Goal: Task Accomplishment & Management: Use online tool/utility

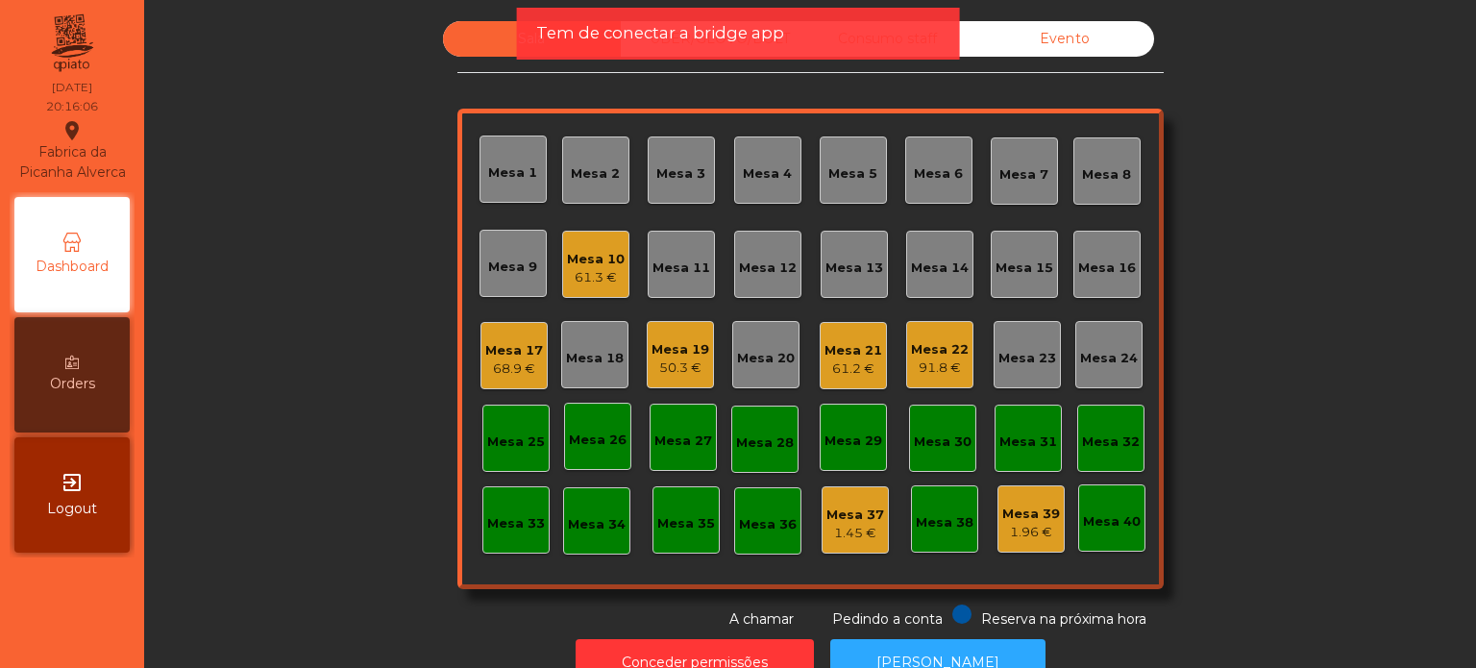
click at [941, 363] on div "91.8 €" at bounding box center [940, 368] width 58 height 19
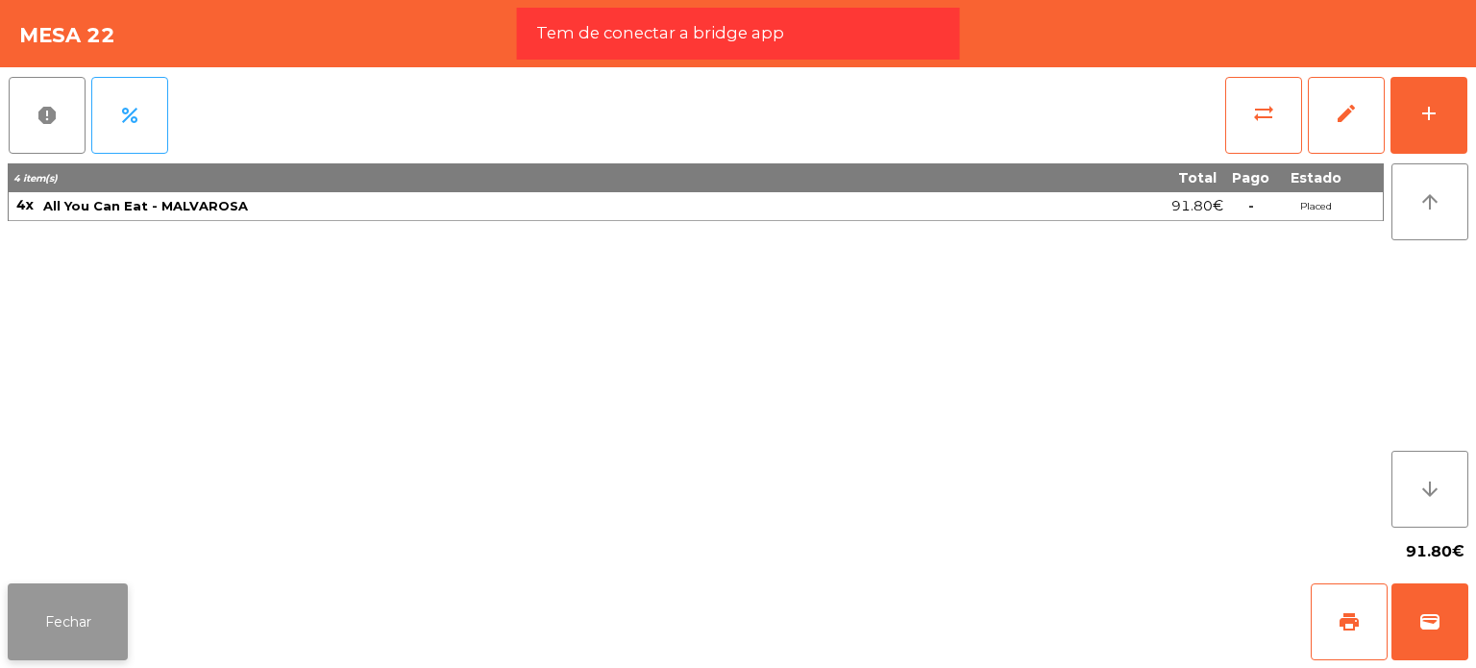
click at [48, 599] on button "Fechar" at bounding box center [68, 621] width 120 height 77
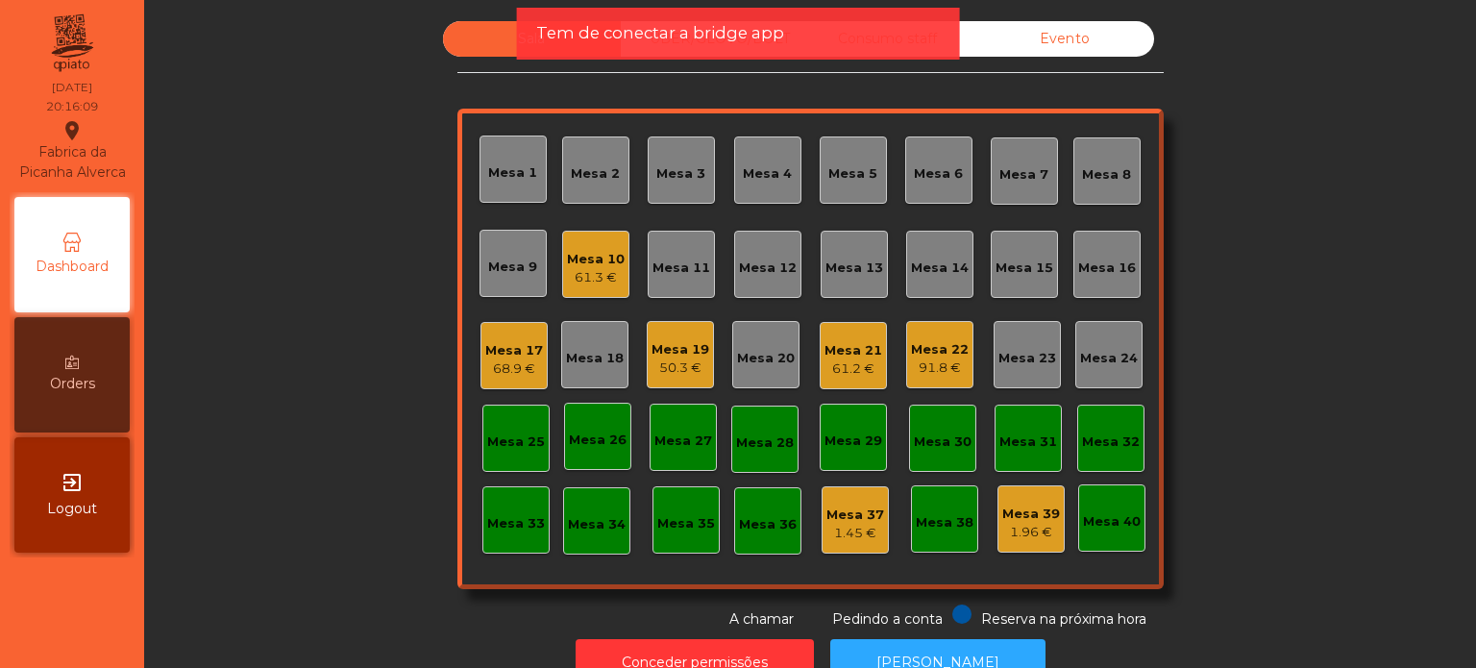
click at [1079, 262] on div "Mesa 16" at bounding box center [1107, 268] width 58 height 19
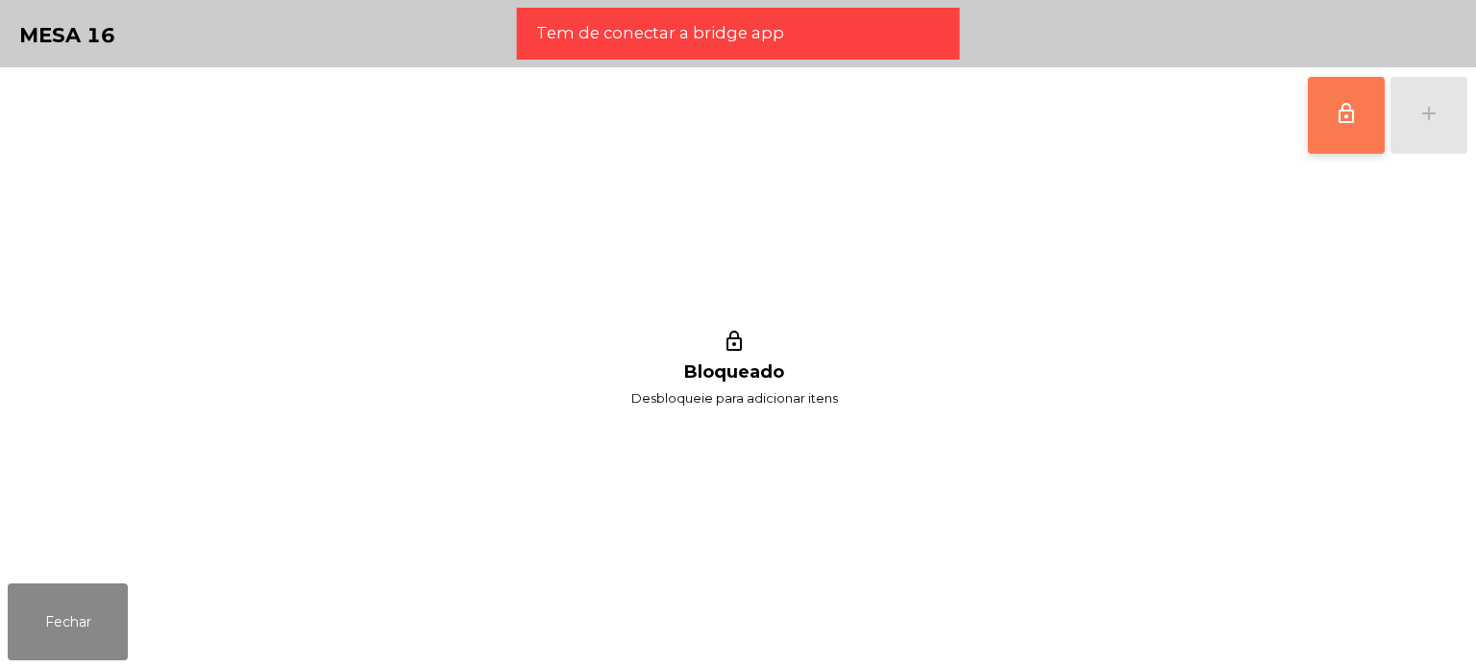
click at [1342, 130] on button "lock_outline" at bounding box center [1346, 115] width 77 height 77
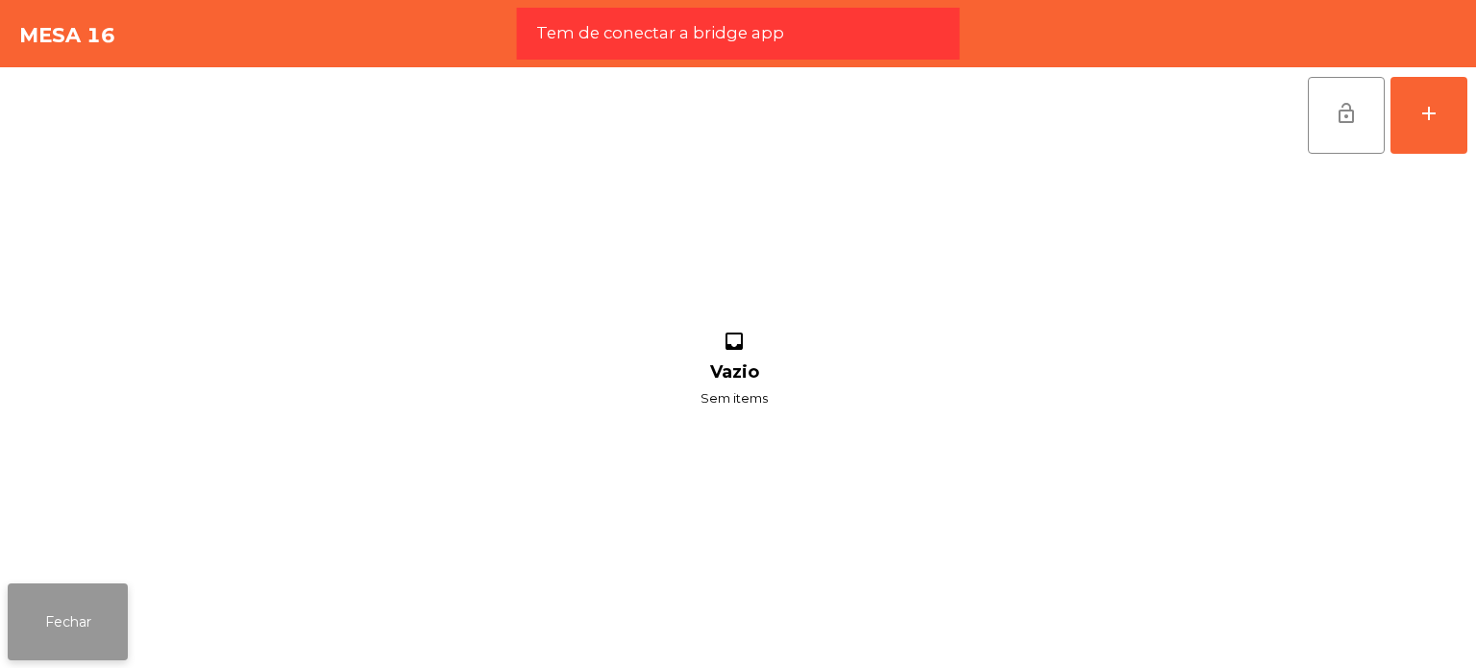
click at [16, 626] on button "Fechar" at bounding box center [68, 621] width 120 height 77
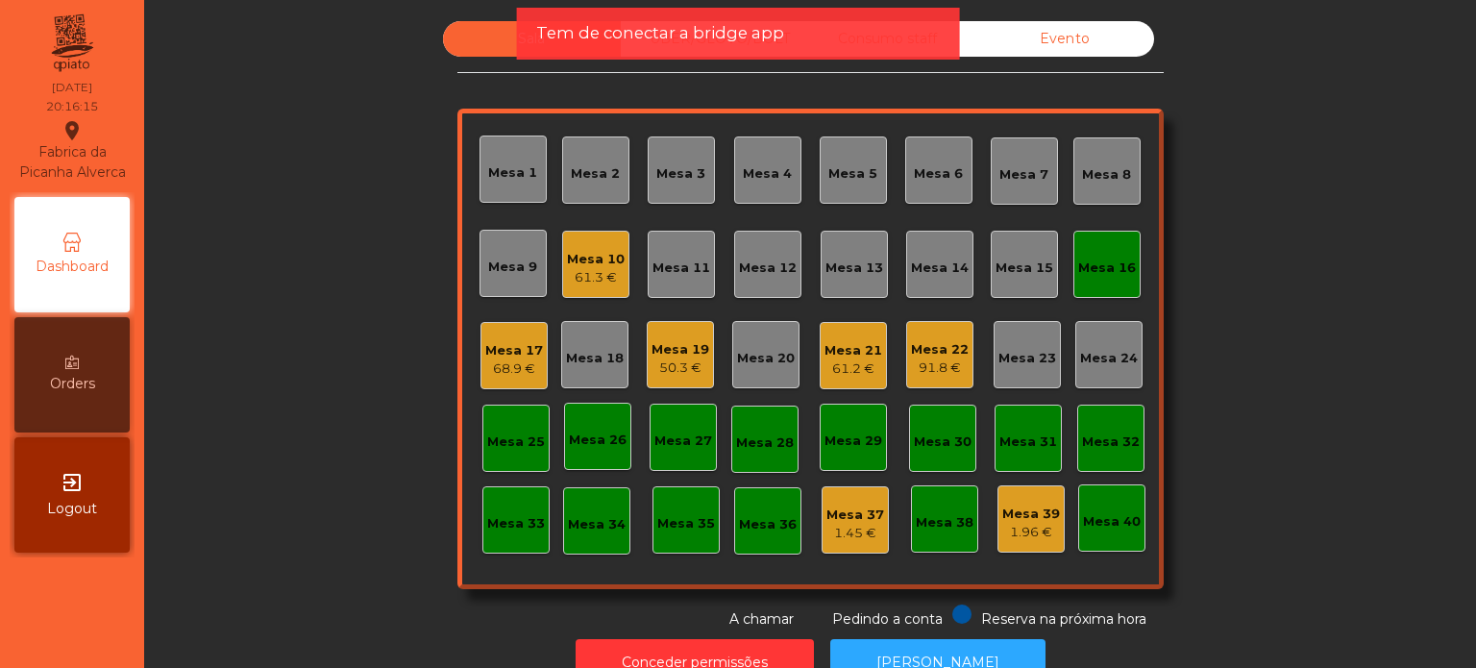
click at [918, 382] on div "Mesa 22 91.8 €" at bounding box center [939, 354] width 67 height 67
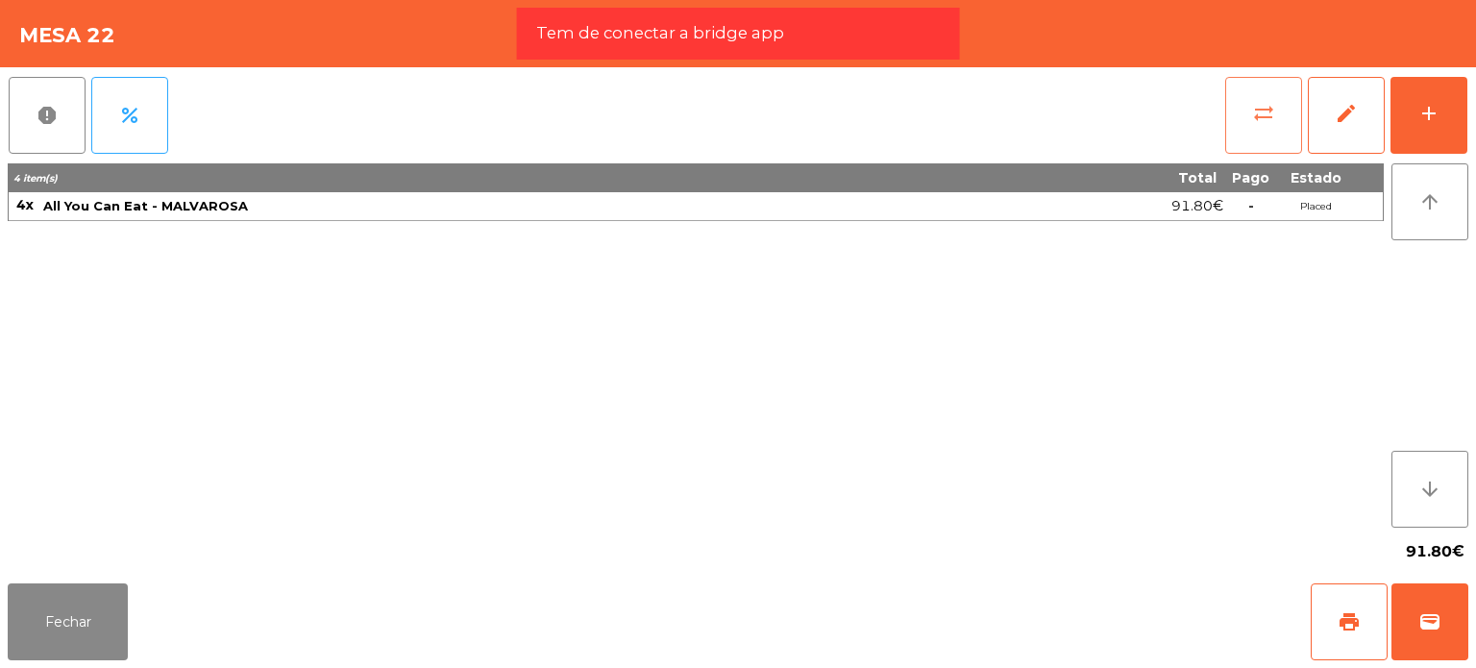
click at [1258, 130] on button "sync_alt" at bounding box center [1264, 115] width 77 height 77
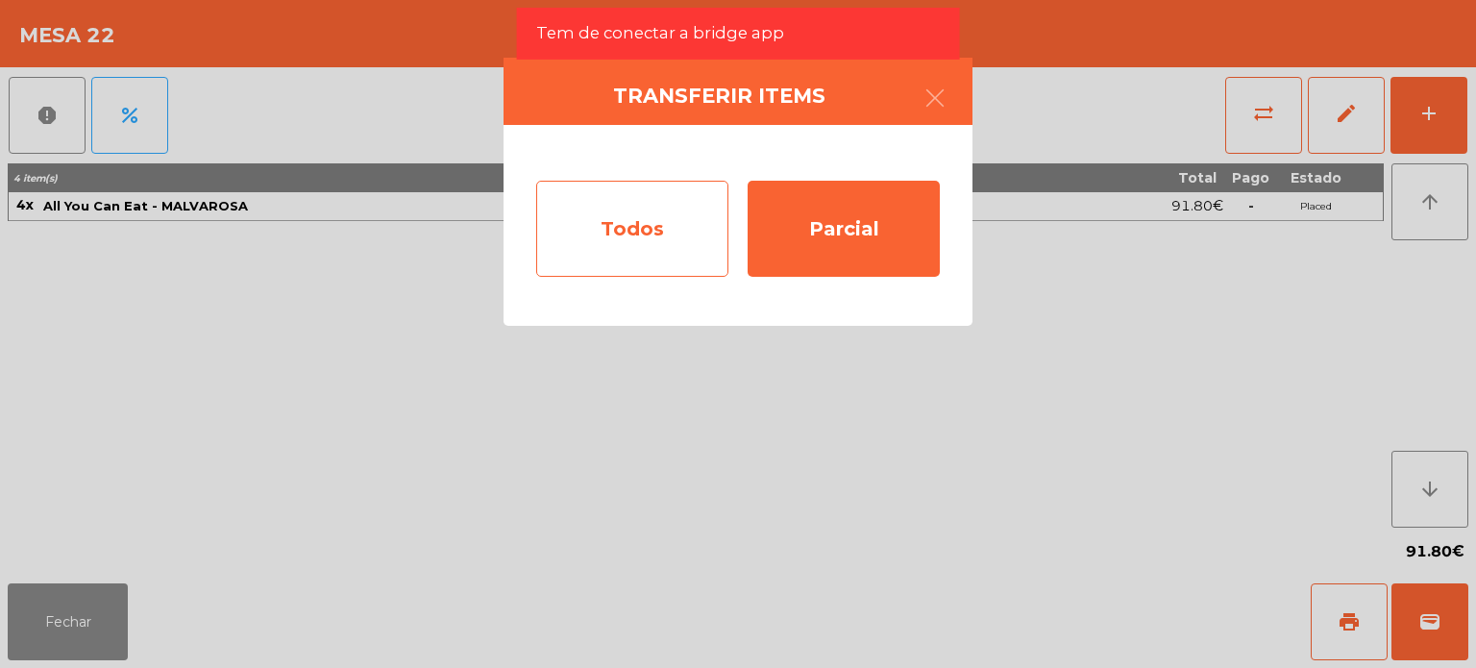
click at [612, 259] on div "Todos" at bounding box center [632, 229] width 192 height 96
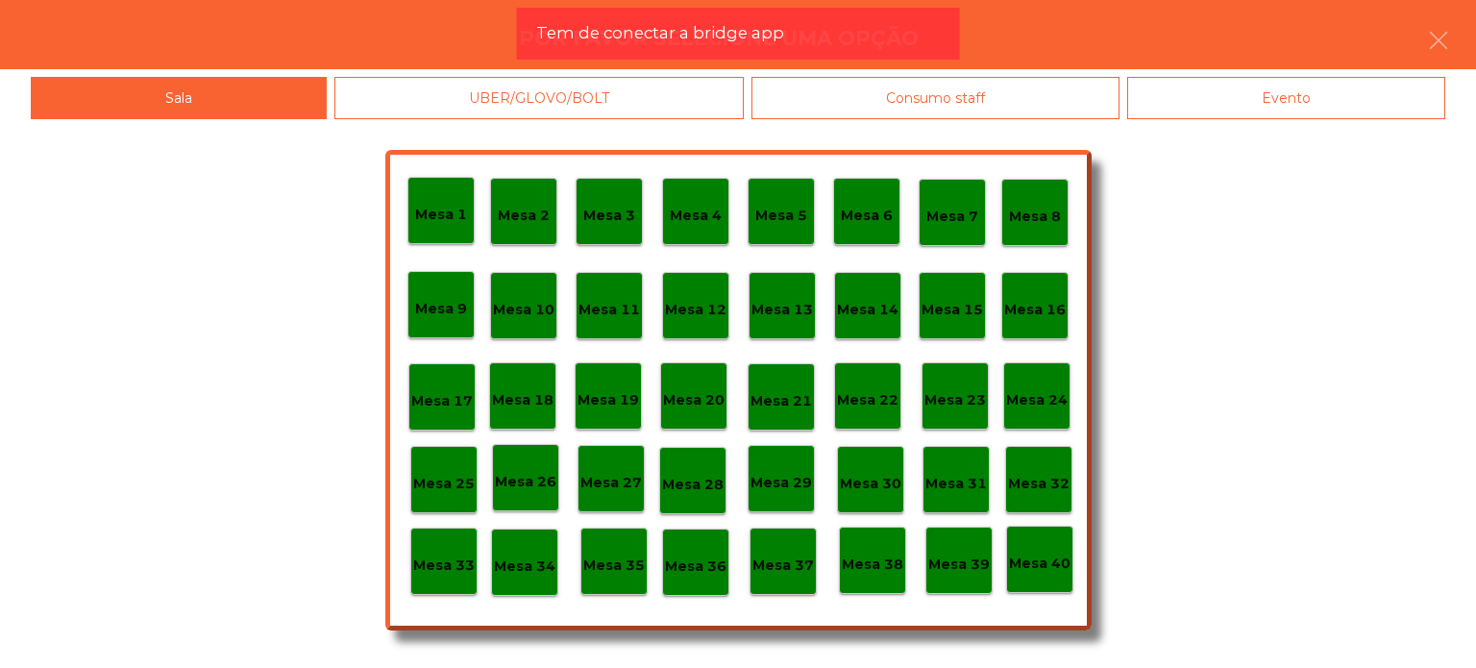
click at [1061, 302] on p "Mesa 16" at bounding box center [1035, 310] width 62 height 22
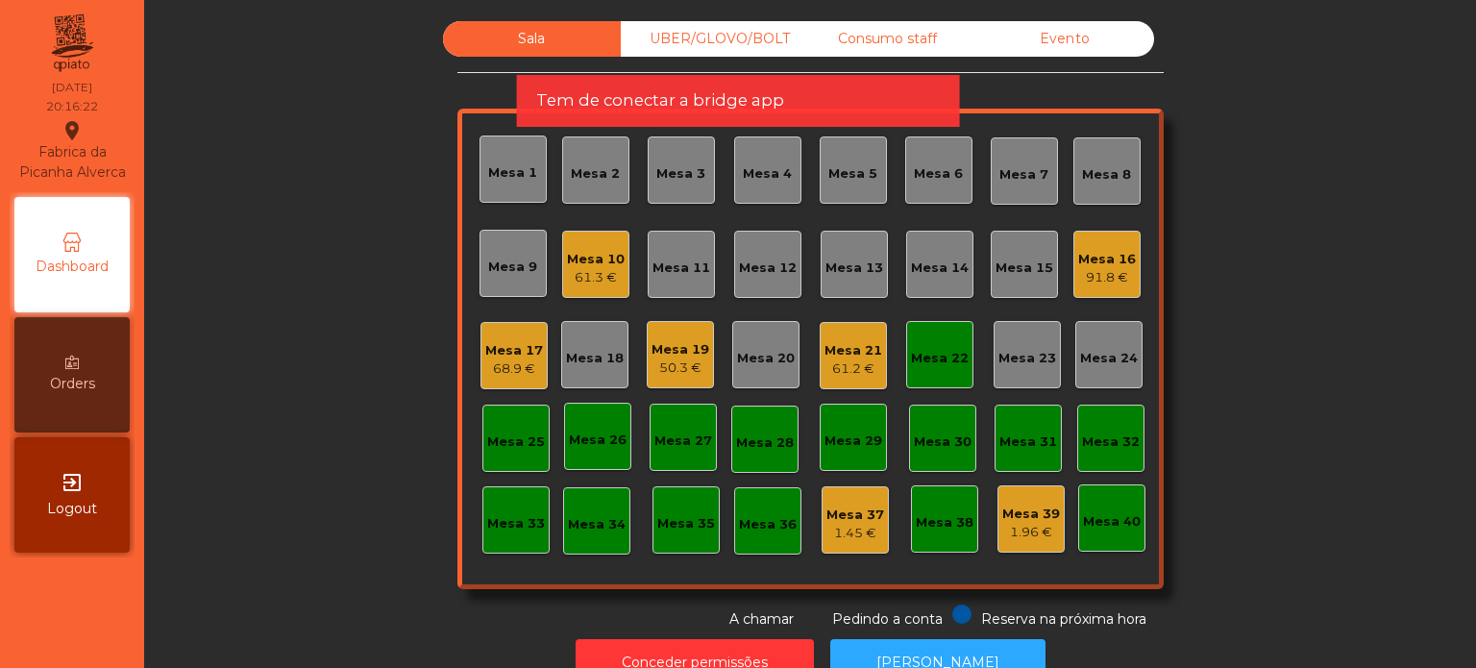
click at [932, 353] on div "Mesa 22" at bounding box center [940, 358] width 58 height 19
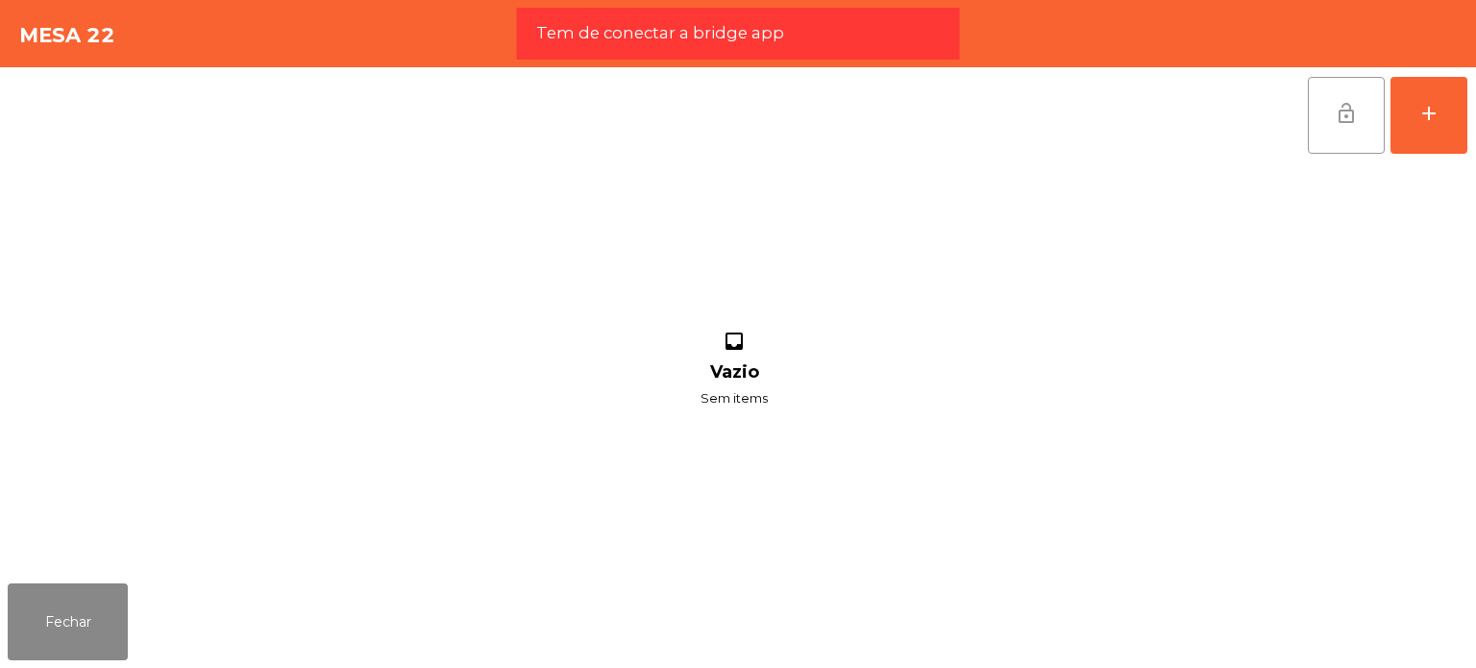
click at [1326, 138] on button "lock_open" at bounding box center [1346, 115] width 77 height 77
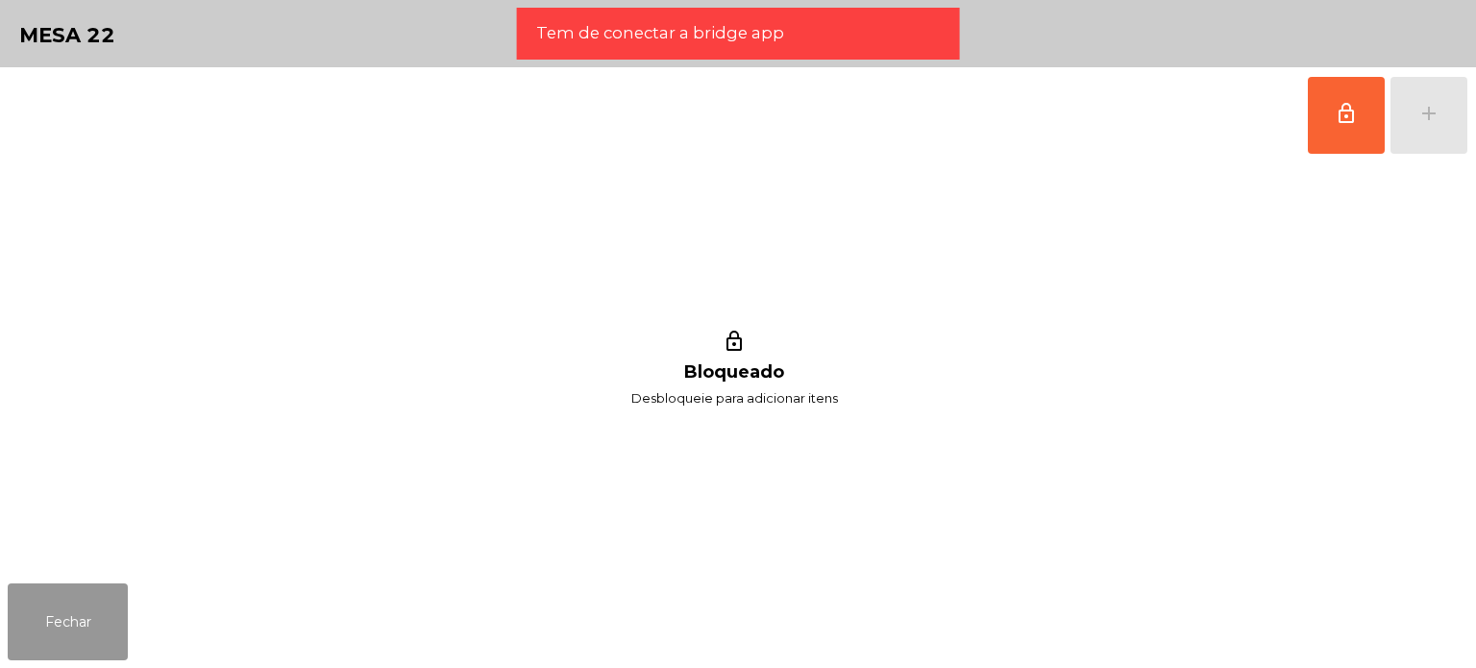
drag, startPoint x: 46, startPoint y: 633, endPoint x: 311, endPoint y: 303, distance: 423.9
click at [46, 630] on button "Fechar" at bounding box center [68, 621] width 120 height 77
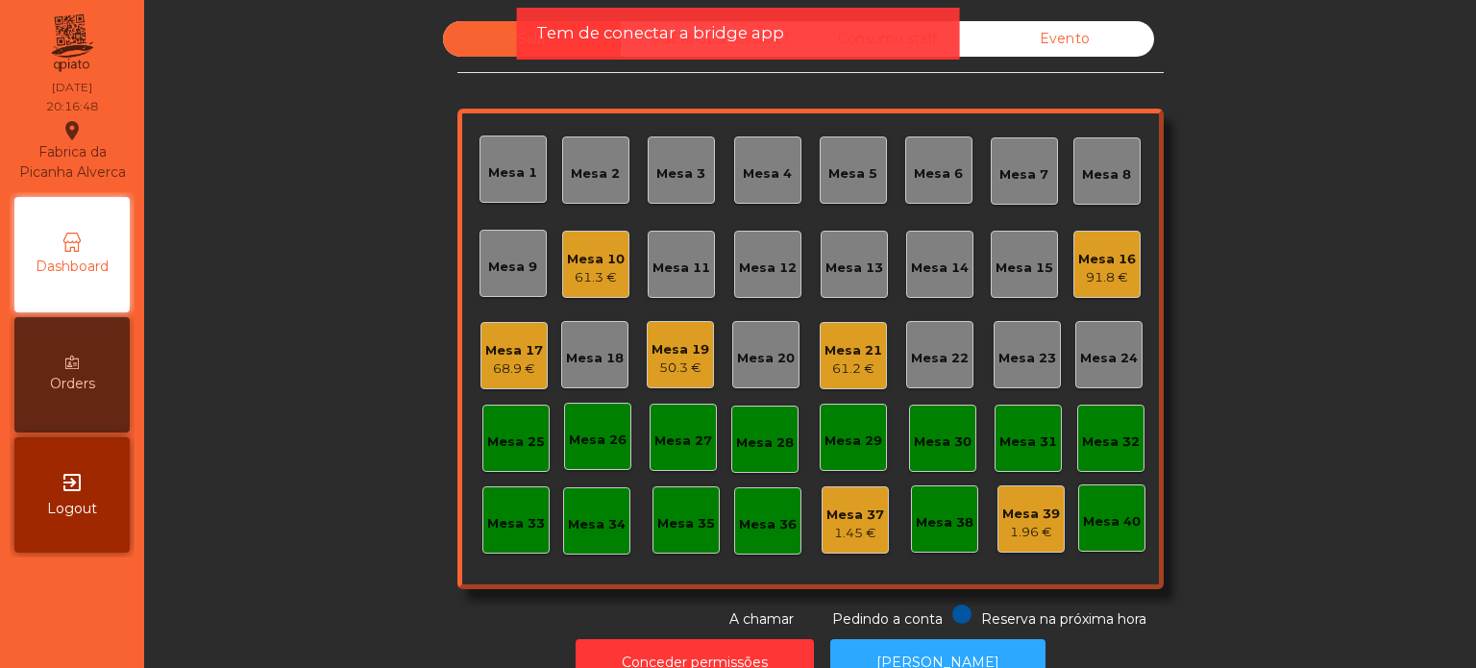
click at [1475, 290] on div "Sala UBER/[GEOGRAPHIC_DATA]/BOLT Consumo staff Evento Mesa 1 Mesa 2 Mesa 3 [GEO…" at bounding box center [810, 334] width 1332 height 668
click at [861, 336] on div "Mesa 21" at bounding box center [853, 355] width 67 height 67
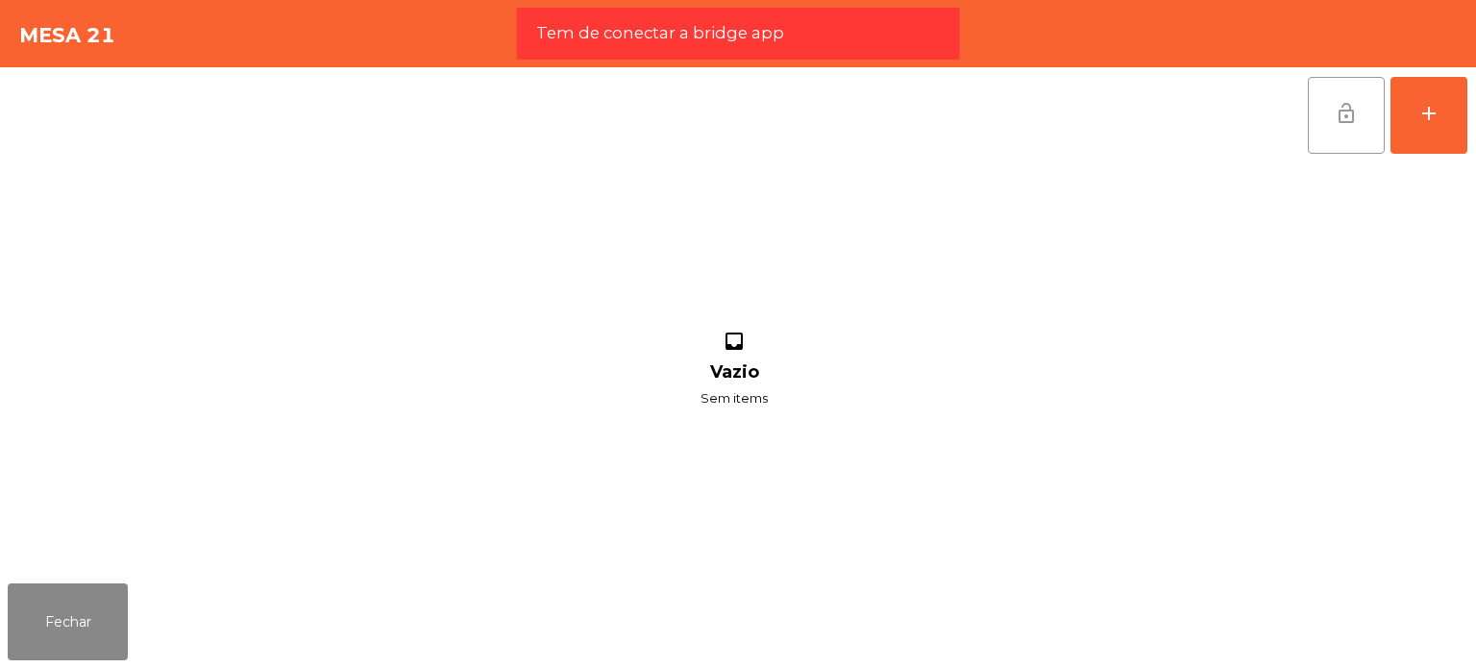
drag, startPoint x: 1344, startPoint y: 103, endPoint x: 1336, endPoint y: 137, distance: 35.4
click at [1345, 103] on span "lock_open" at bounding box center [1346, 113] width 23 height 23
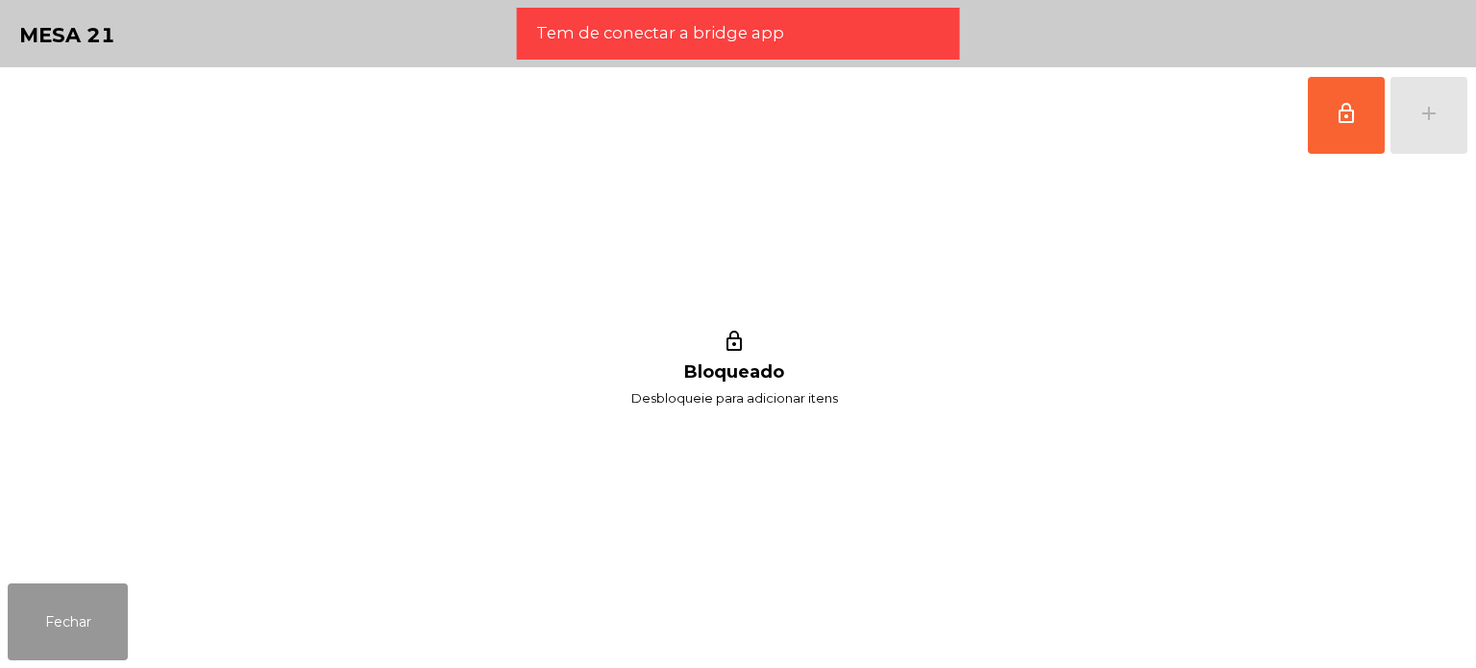
drag, startPoint x: 84, startPoint y: 623, endPoint x: 85, endPoint y: 636, distance: 13.5
click at [83, 623] on button "Fechar" at bounding box center [68, 621] width 120 height 77
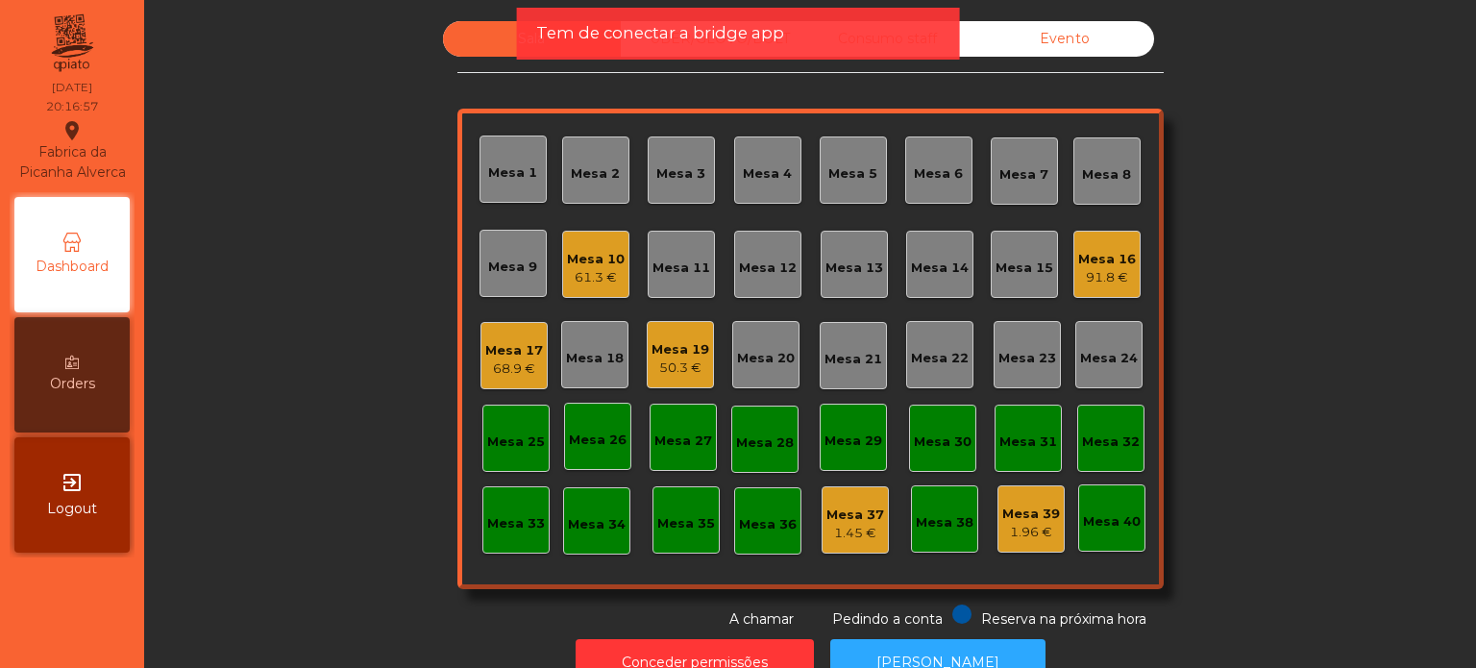
click at [1389, 335] on div "Sala UBER/[GEOGRAPHIC_DATA]/BOLT Consumo staff Evento Mesa 1 Mesa 2 [GEOGRAPHIC…" at bounding box center [810, 325] width 1280 height 608
click at [669, 34] on span "Tem de conectar a bridge app" at bounding box center [660, 33] width 248 height 24
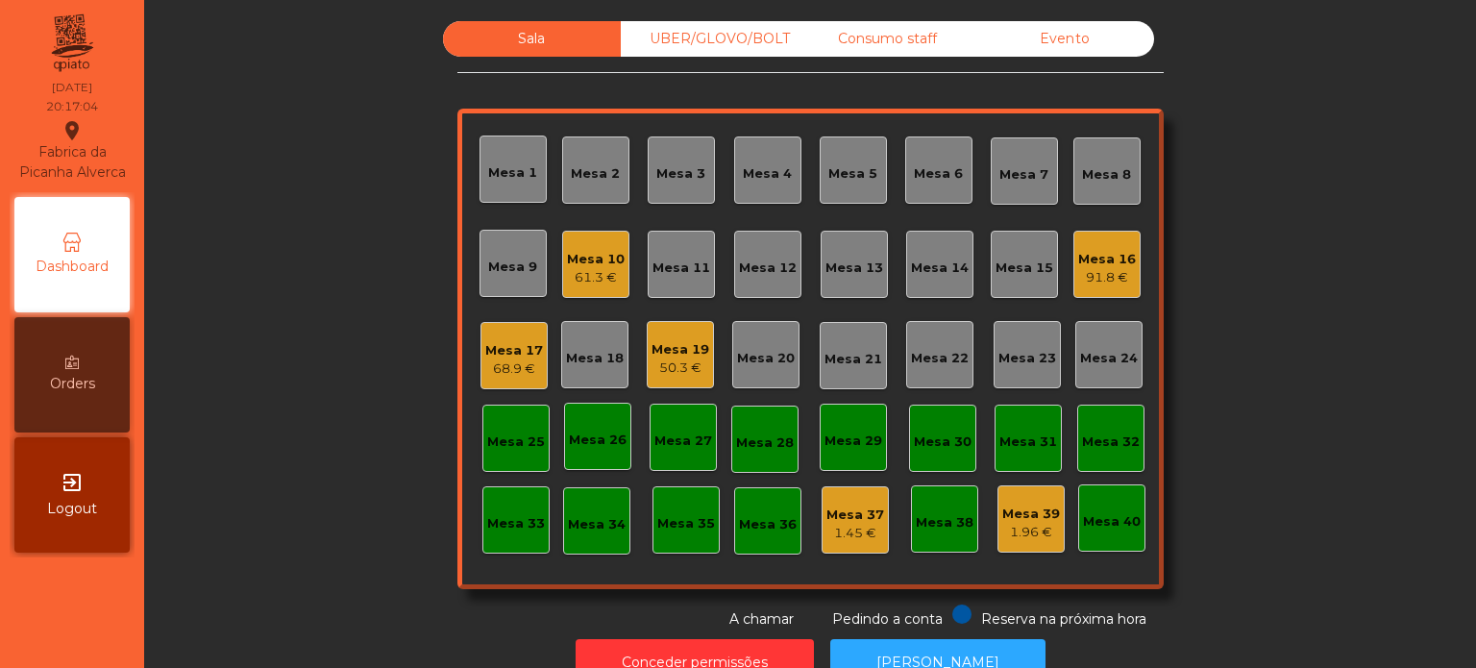
click at [696, 37] on div "UBER/GLOVO/BOLT" at bounding box center [710, 39] width 178 height 36
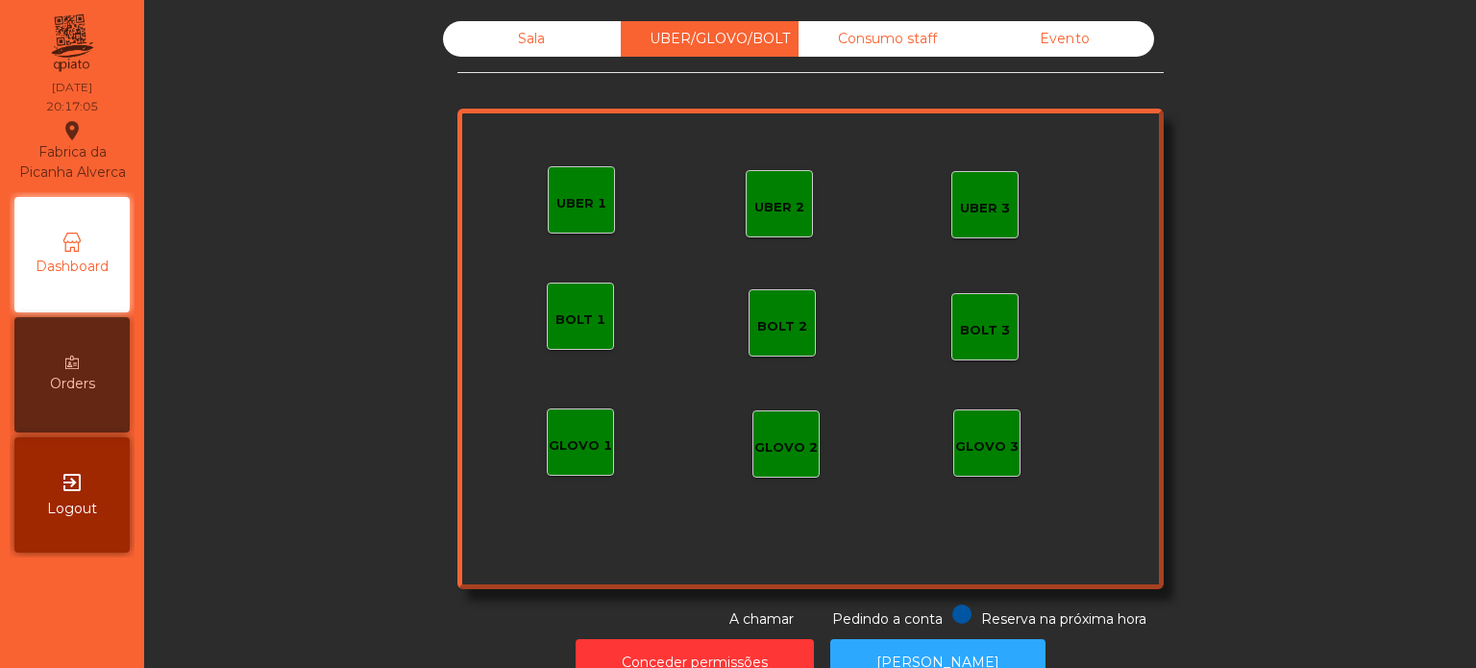
click at [565, 194] on div "UBER 1" at bounding box center [582, 203] width 50 height 19
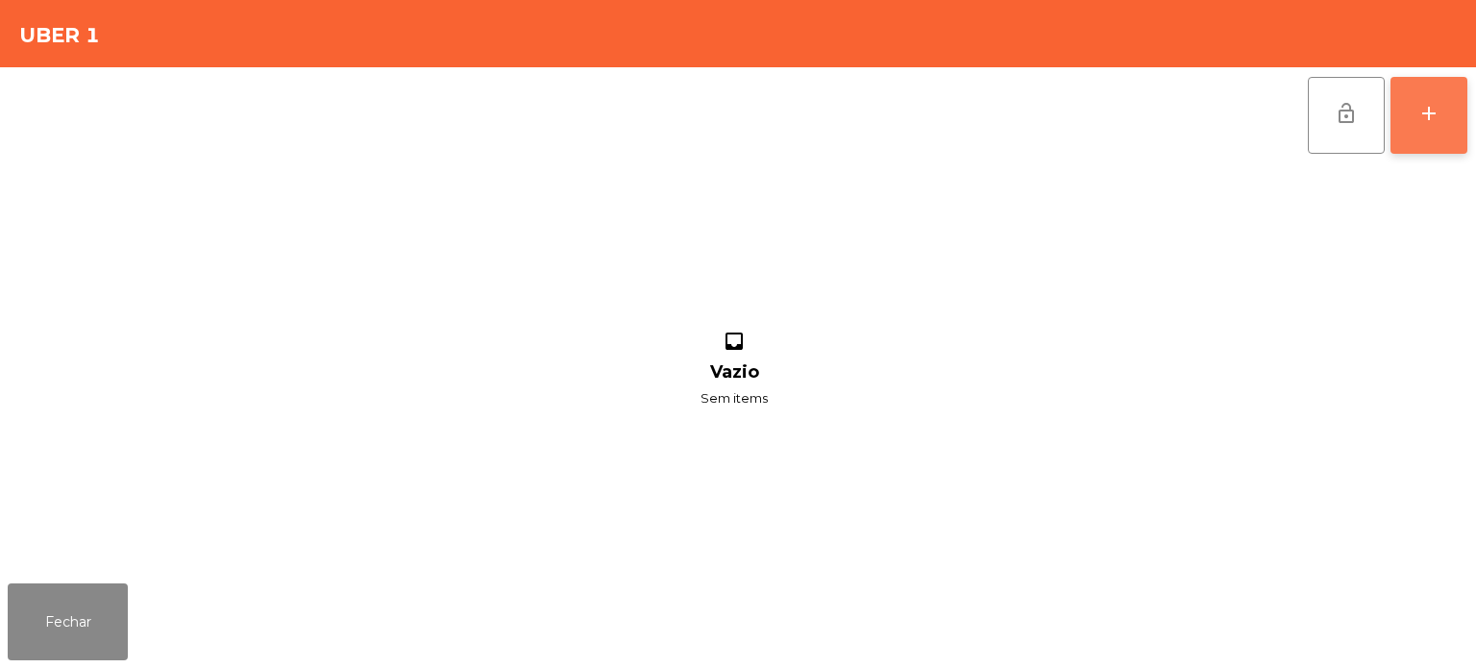
click at [1434, 89] on button "add" at bounding box center [1429, 115] width 77 height 77
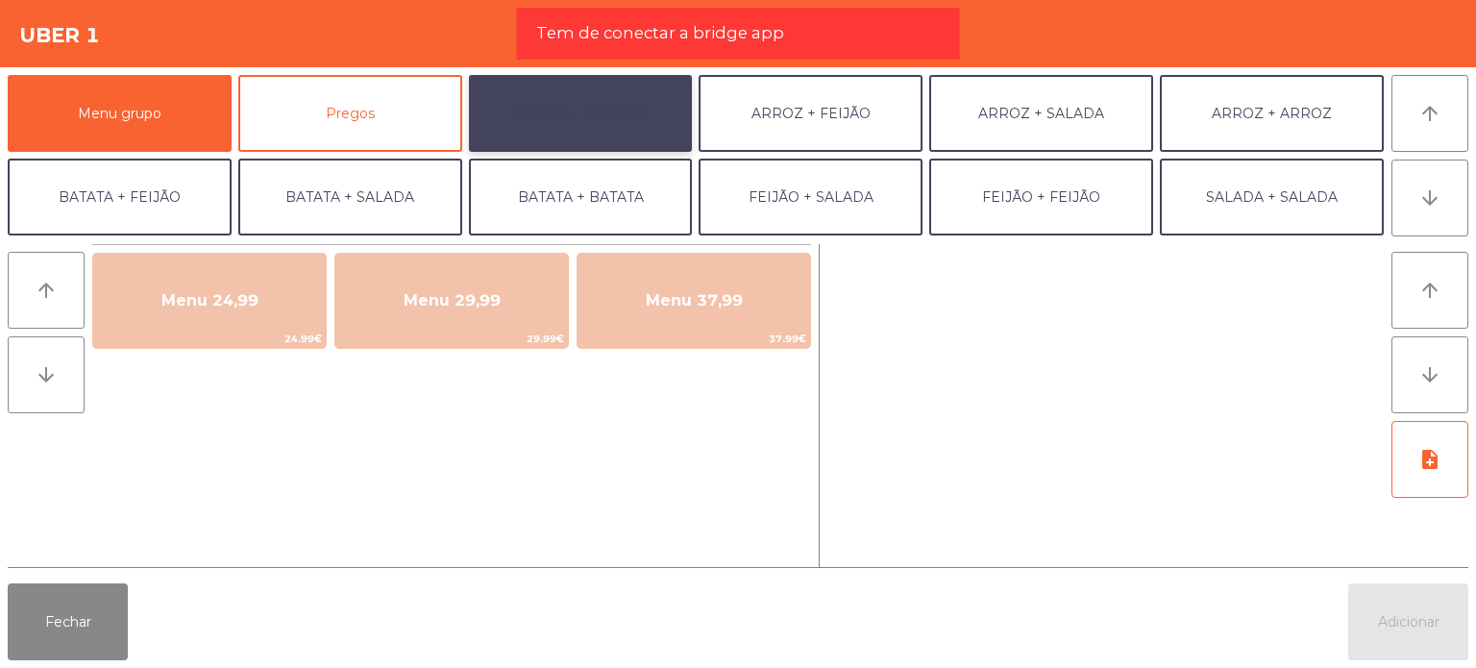
click at [611, 111] on button "ARROZ + BATATAS" at bounding box center [581, 113] width 224 height 77
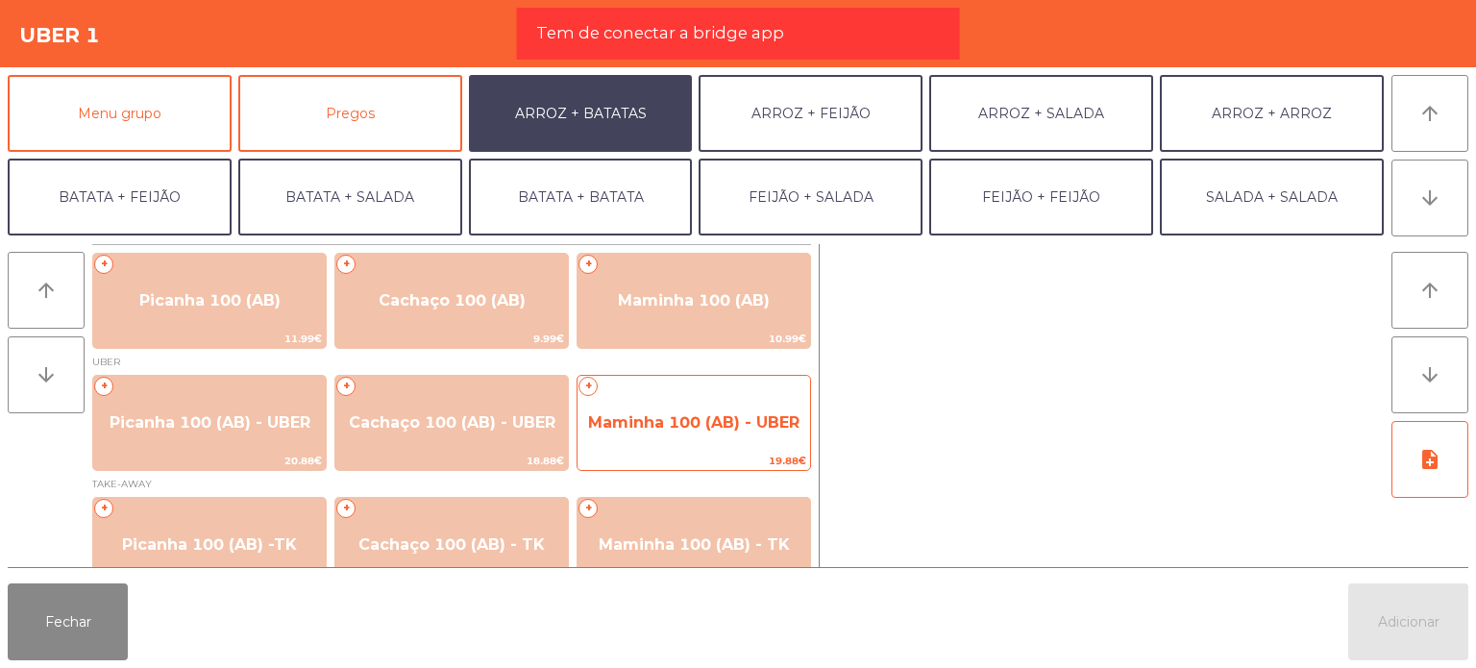
click at [768, 420] on span "Maminha 100 (AB) - UBER" at bounding box center [693, 422] width 211 height 18
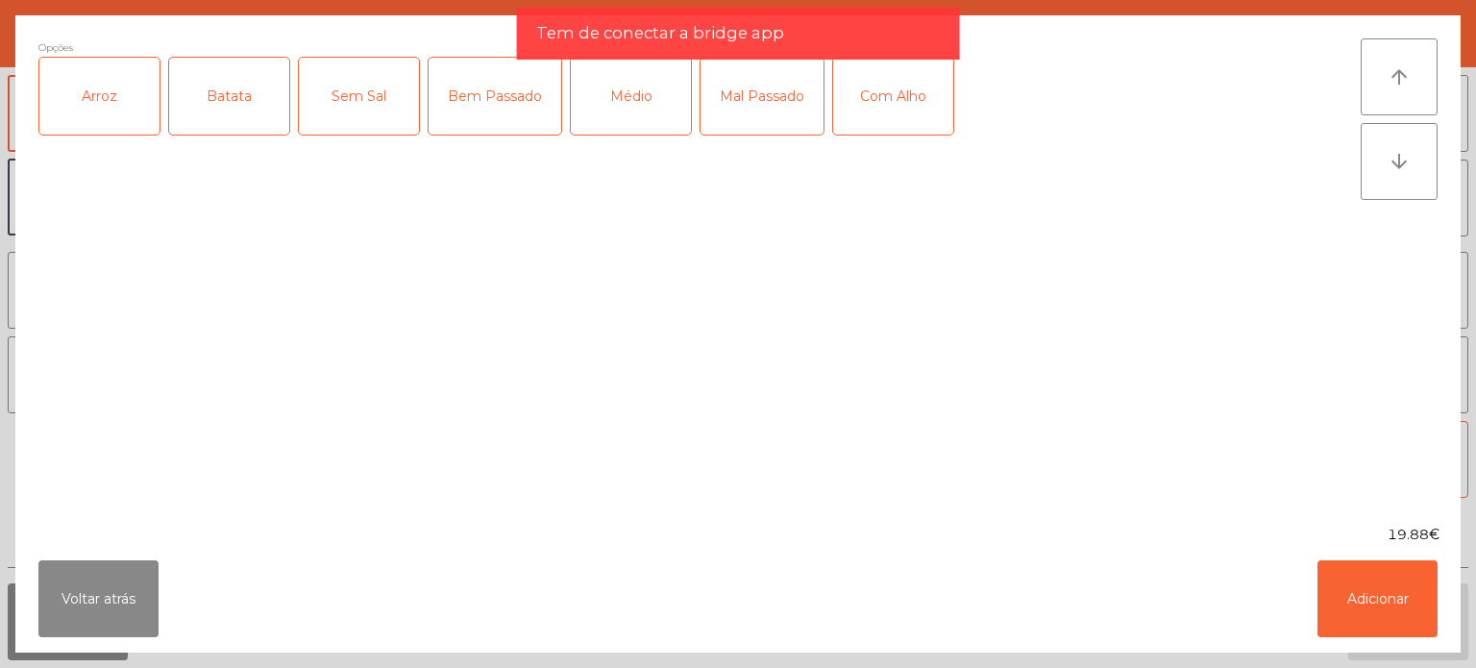
click at [89, 95] on div "Arroz" at bounding box center [99, 96] width 120 height 77
click at [248, 96] on div "Batata" at bounding box center [229, 96] width 120 height 77
click at [626, 65] on app-alert "Tem de conectar a bridge app" at bounding box center [738, 41] width 443 height 67
click at [622, 110] on div "Médio" at bounding box center [631, 96] width 120 height 77
click at [877, 97] on div "Com Alho" at bounding box center [893, 96] width 120 height 77
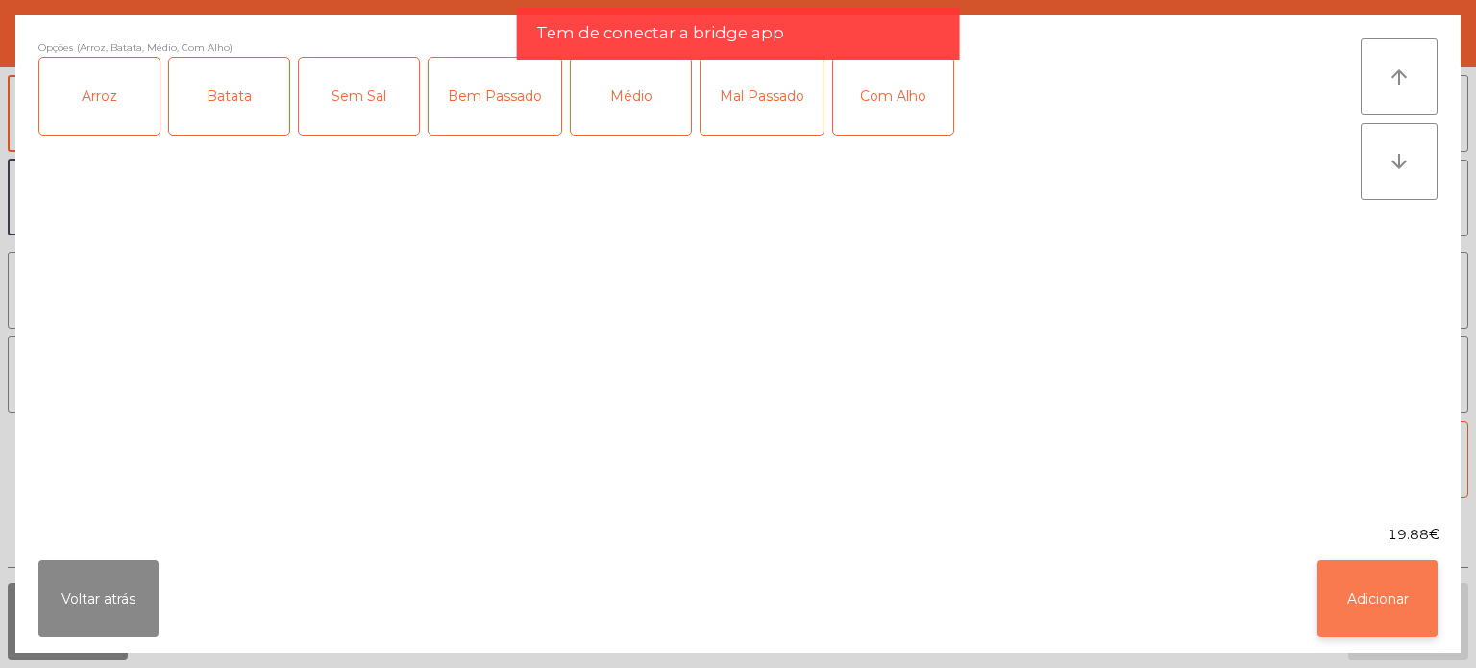
click at [1405, 587] on button "Adicionar" at bounding box center [1378, 598] width 120 height 77
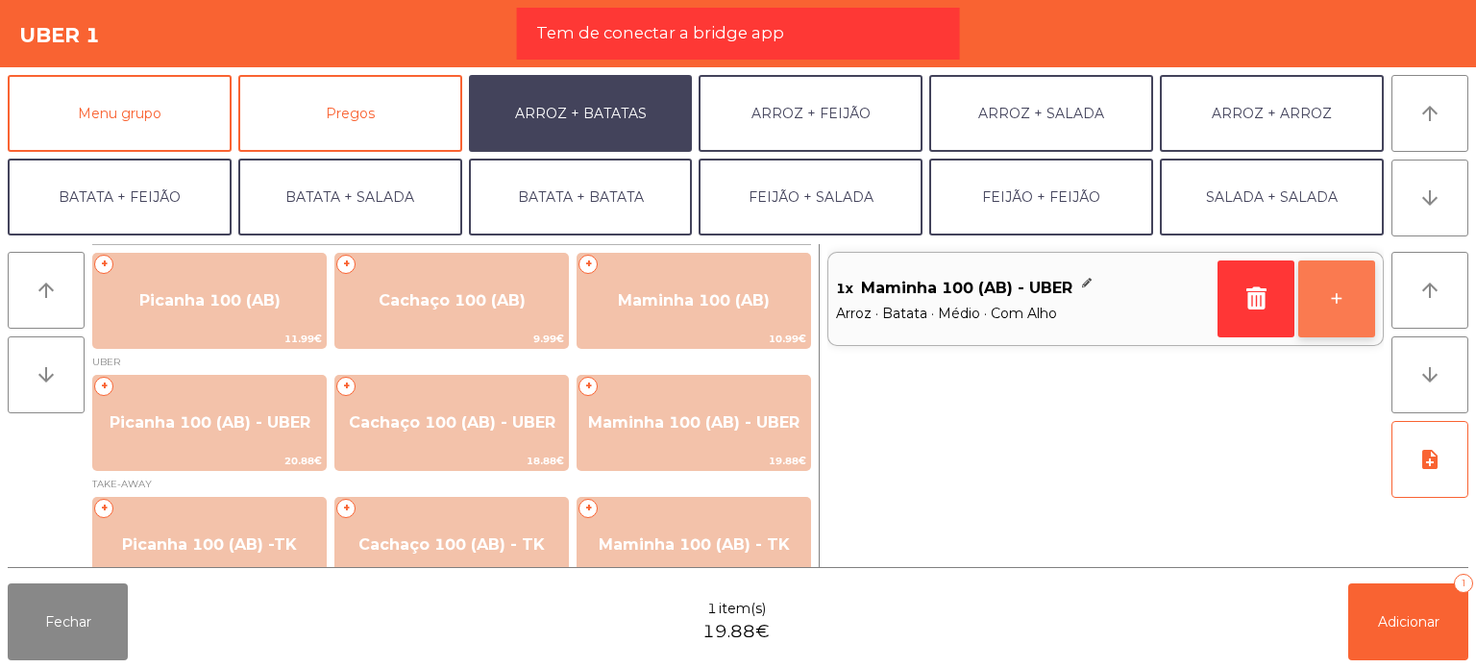
click at [1352, 297] on button "+" at bounding box center [1337, 298] width 77 height 77
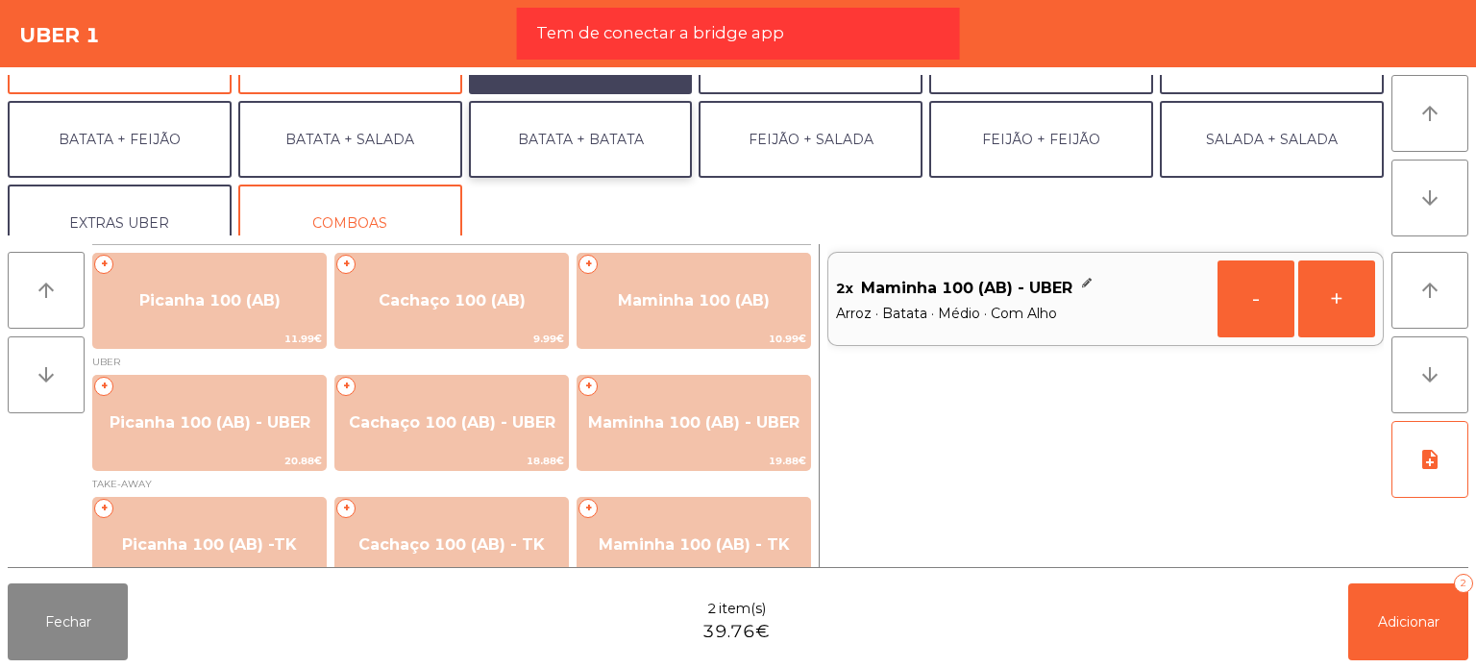
scroll to position [84, 0]
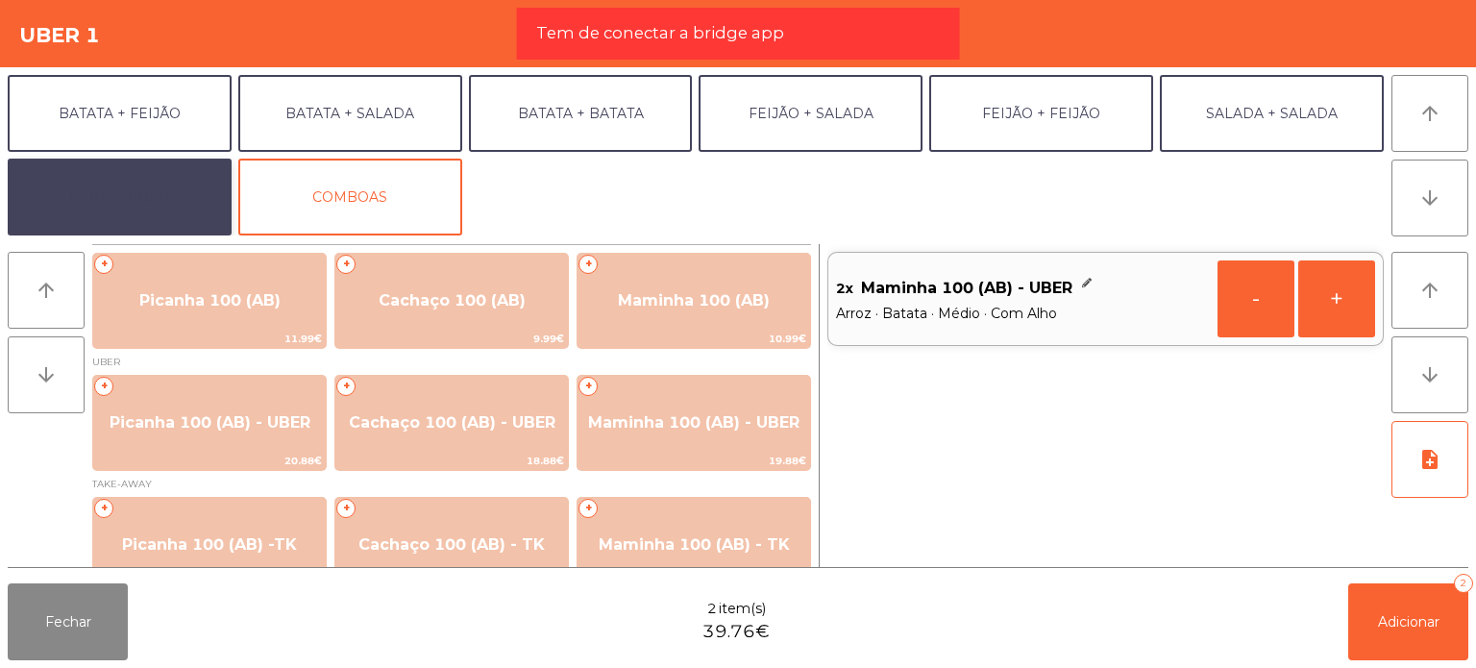
click at [86, 210] on button "EXTRAS UBER" at bounding box center [120, 197] width 224 height 77
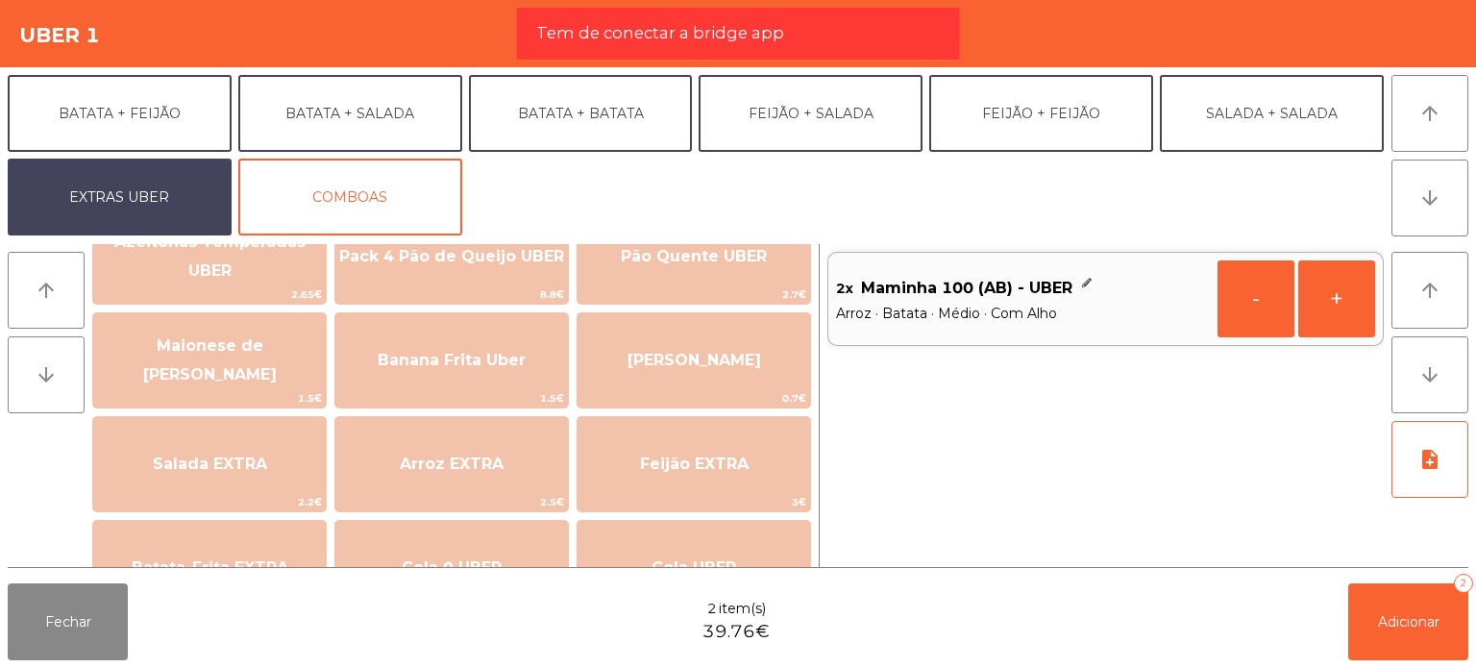
scroll to position [96, 0]
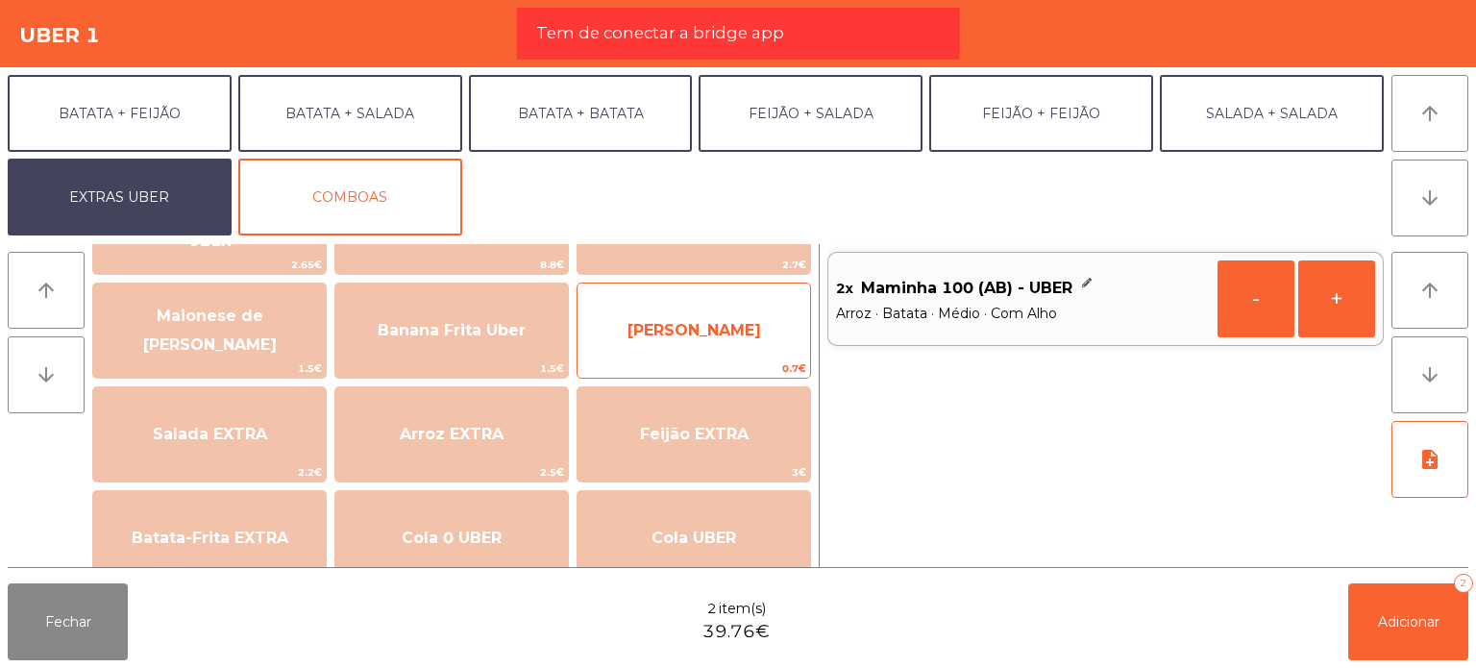
click at [729, 338] on span "[PERSON_NAME]" at bounding box center [695, 330] width 134 height 18
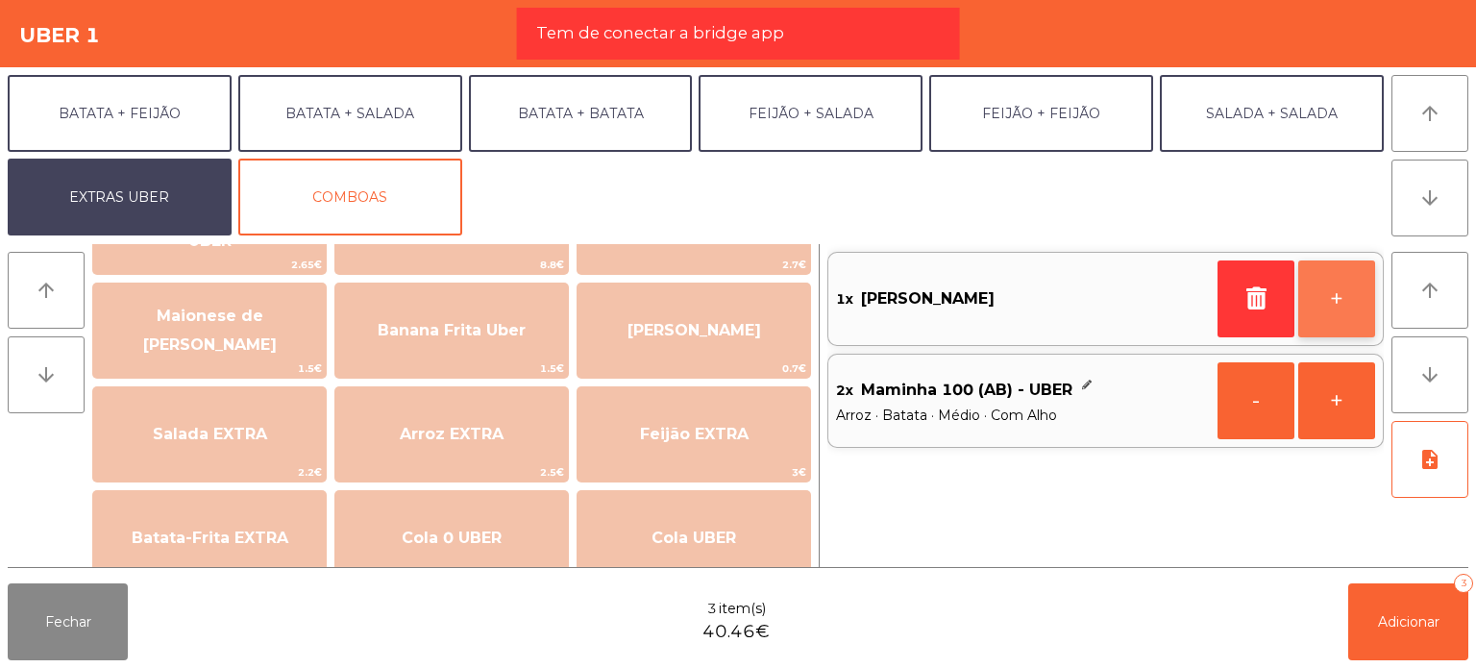
click at [1337, 302] on button "+" at bounding box center [1337, 298] width 77 height 77
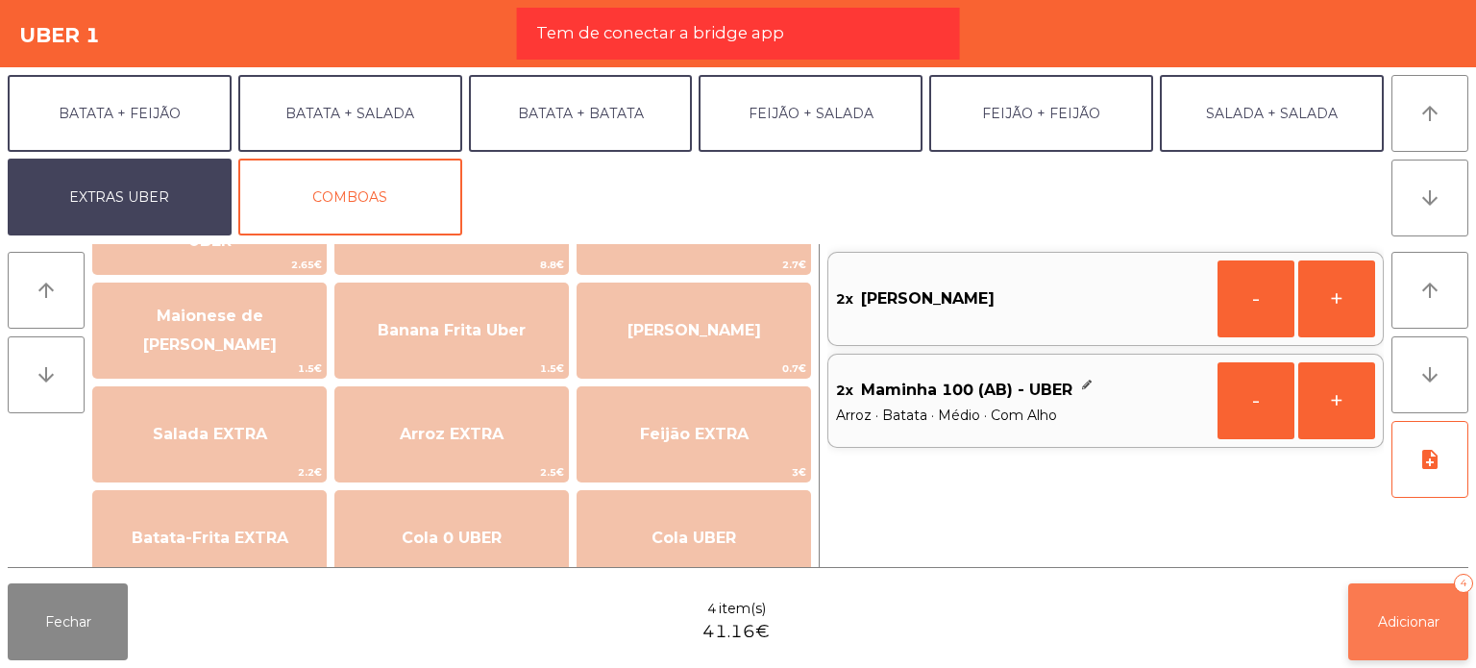
click at [1407, 605] on button "Adicionar 4" at bounding box center [1409, 621] width 120 height 77
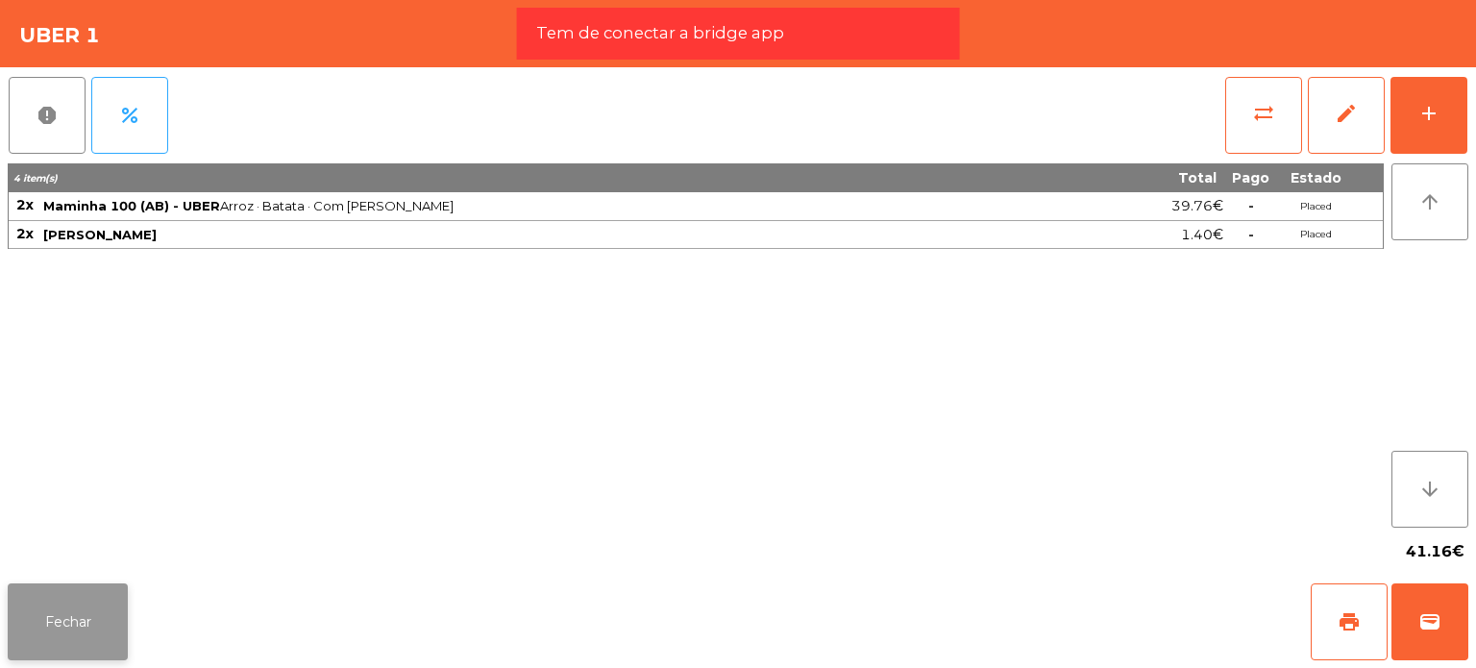
click at [98, 604] on button "Fechar" at bounding box center [68, 621] width 120 height 77
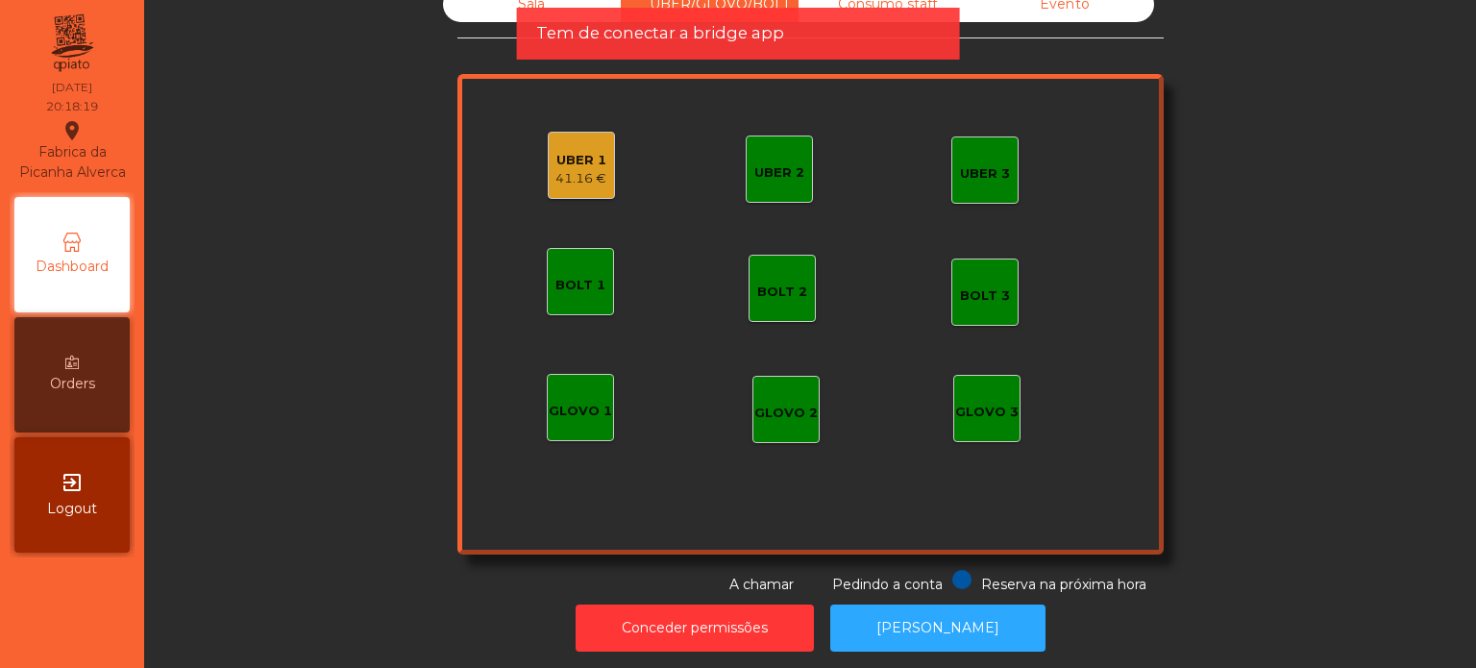
scroll to position [53, 0]
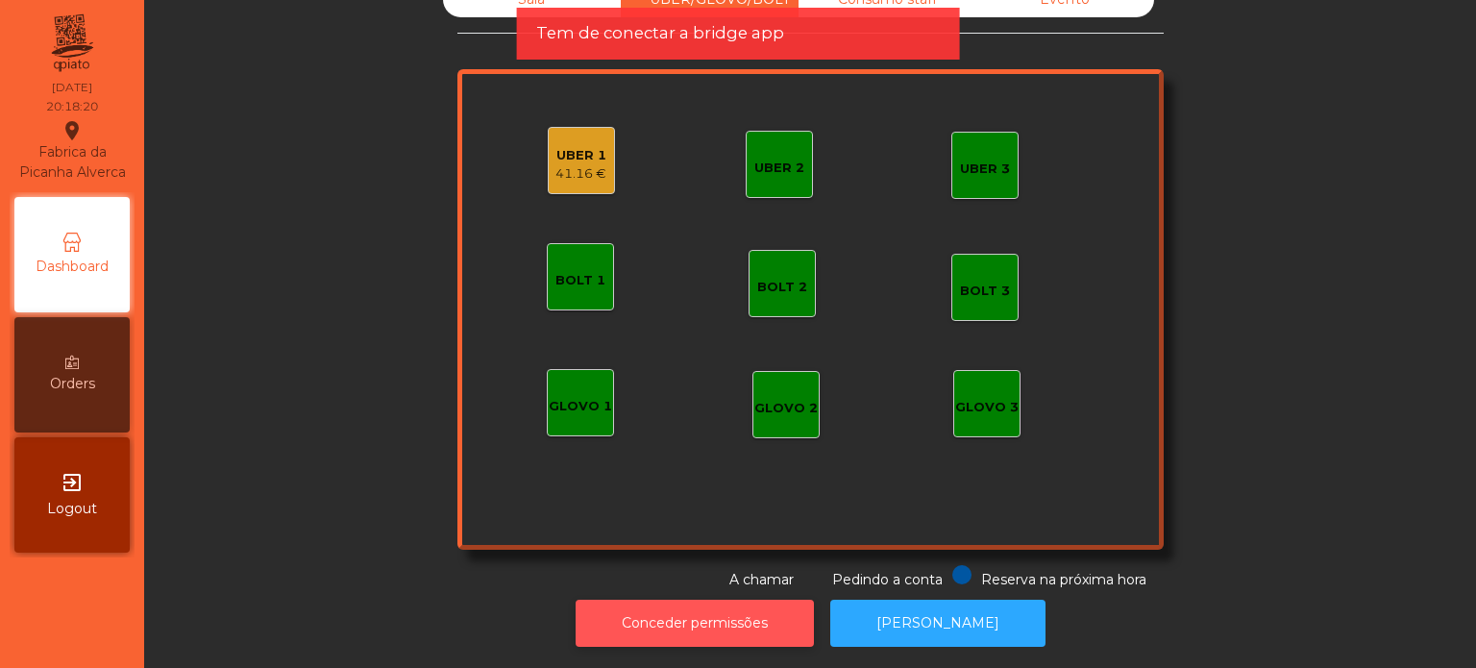
click at [642, 607] on button "Conceder permissões" at bounding box center [695, 623] width 238 height 47
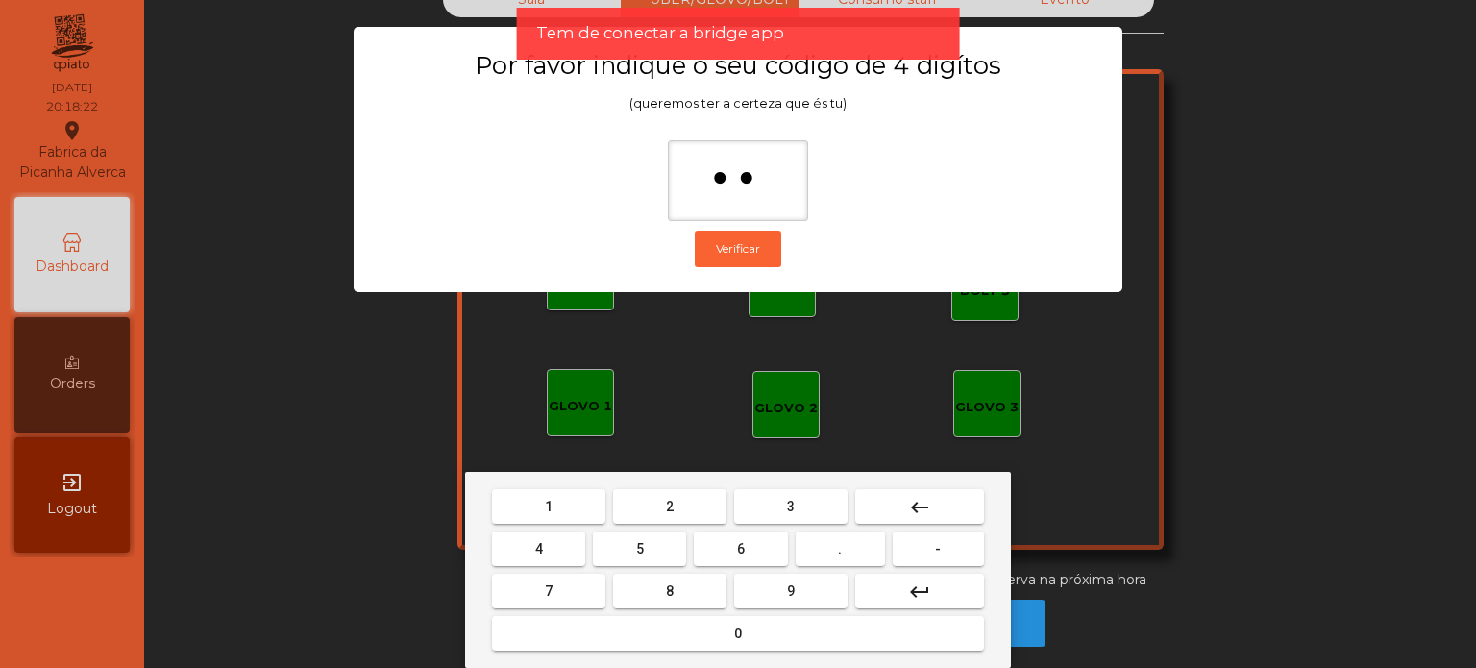
type input "***"
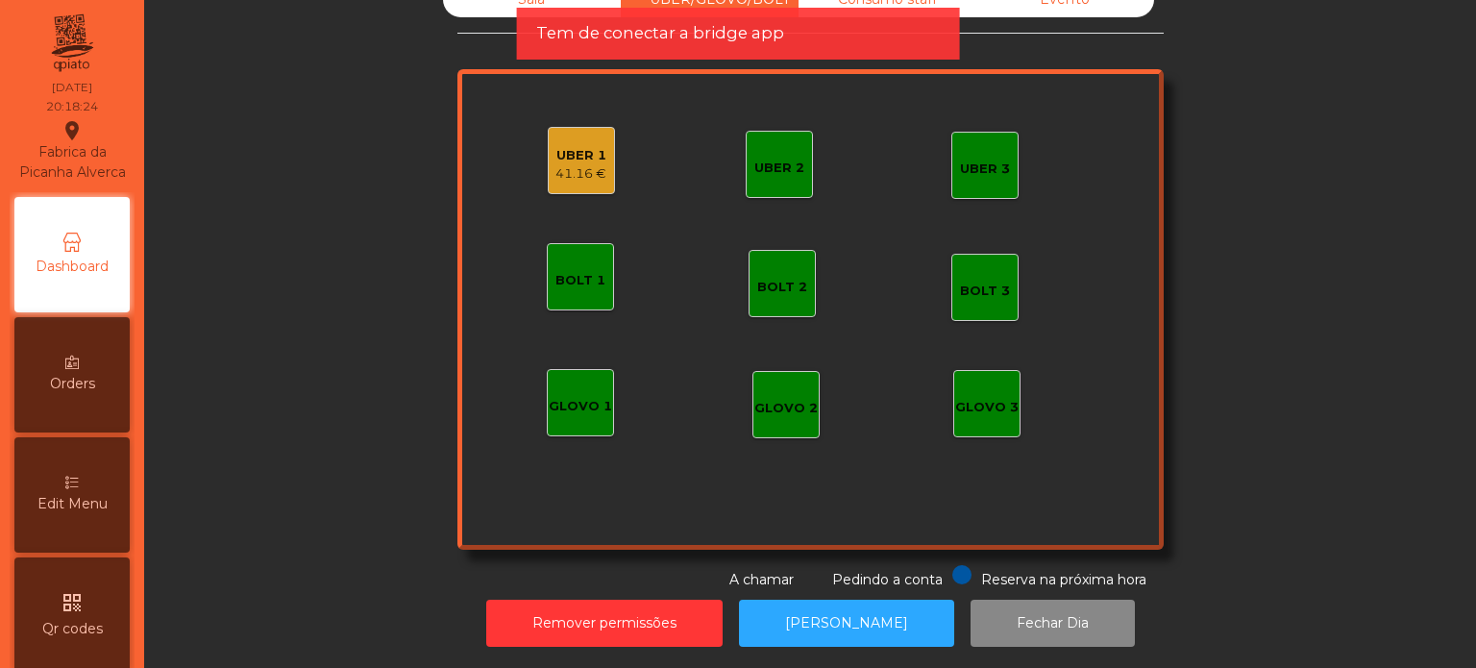
click at [571, 164] on div "41.16 €" at bounding box center [581, 173] width 51 height 19
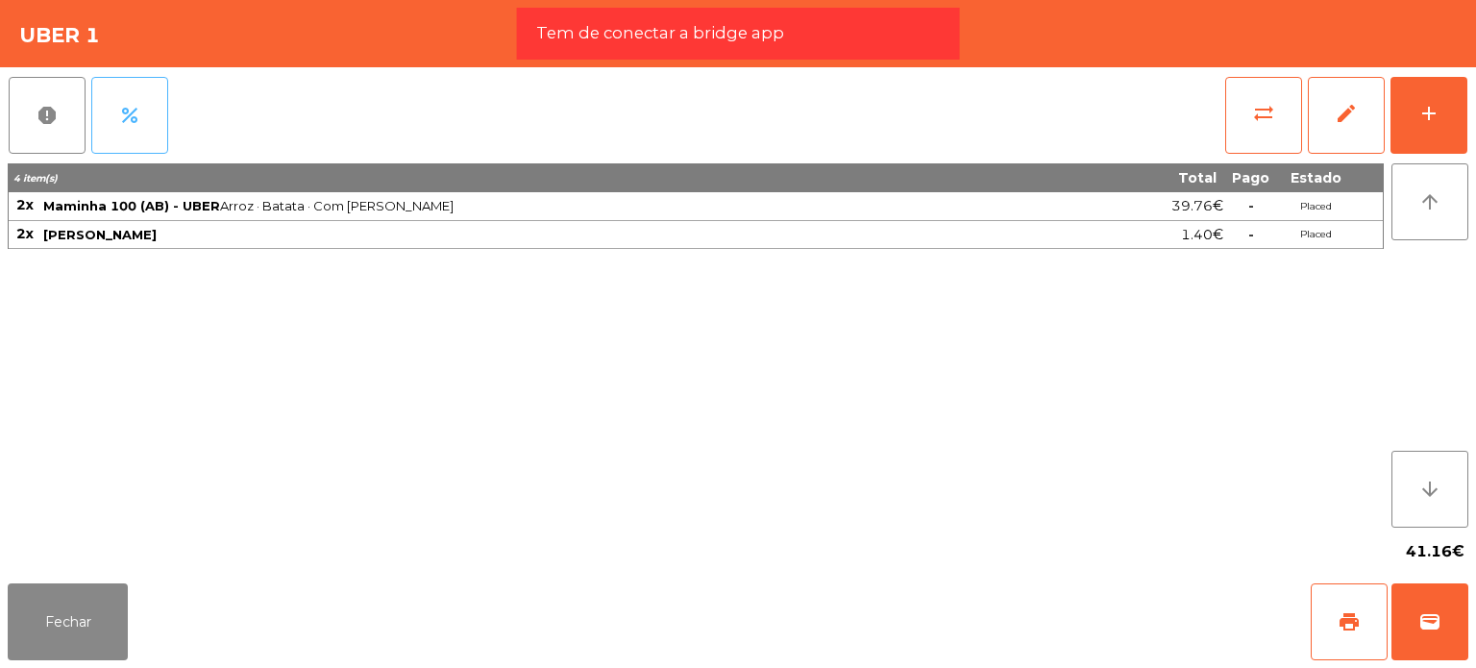
click at [119, 96] on button "percent" at bounding box center [129, 115] width 77 height 77
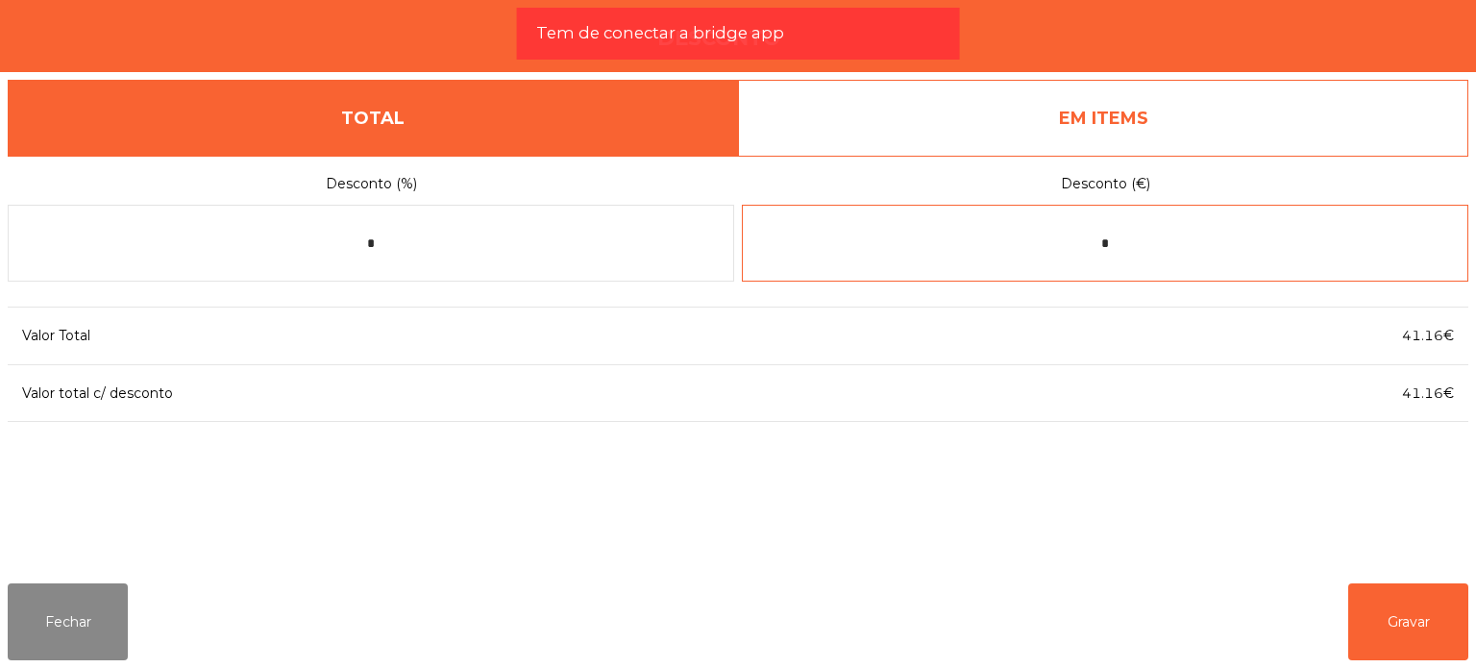
click at [1127, 256] on input "*" at bounding box center [1105, 243] width 727 height 77
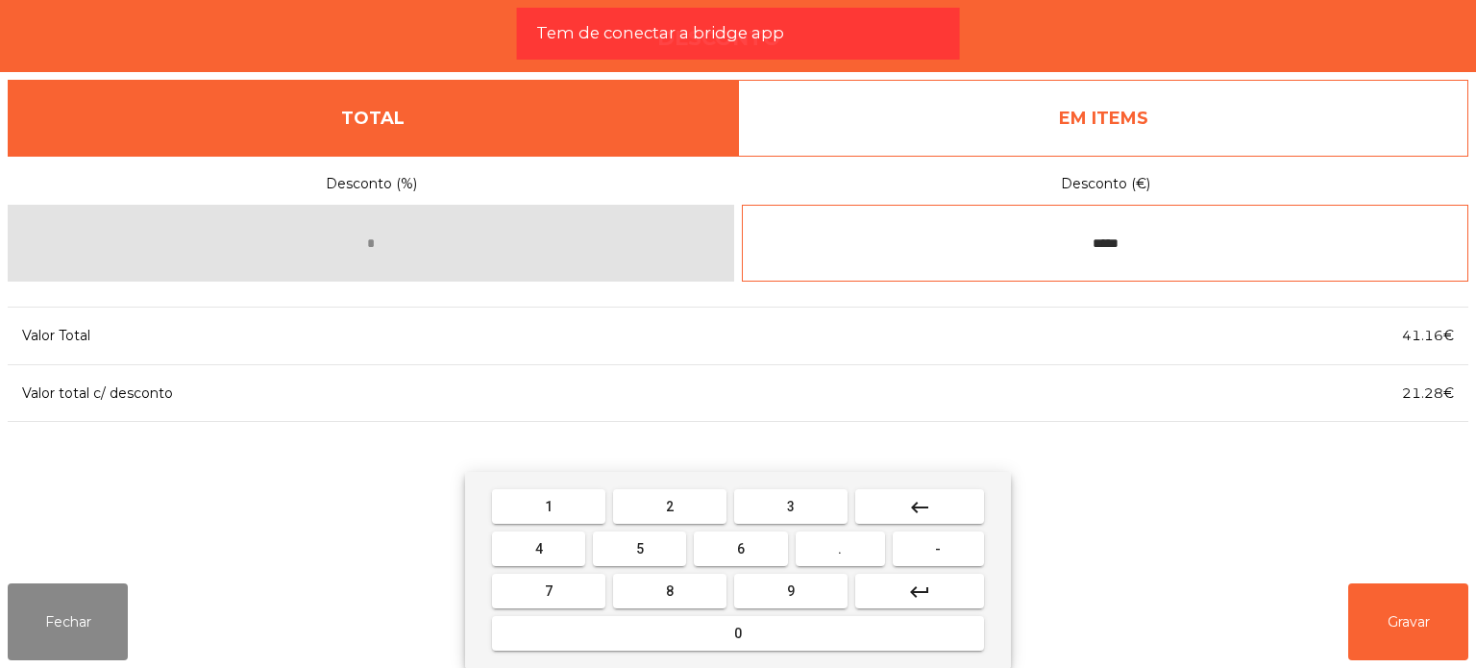
type input "*****"
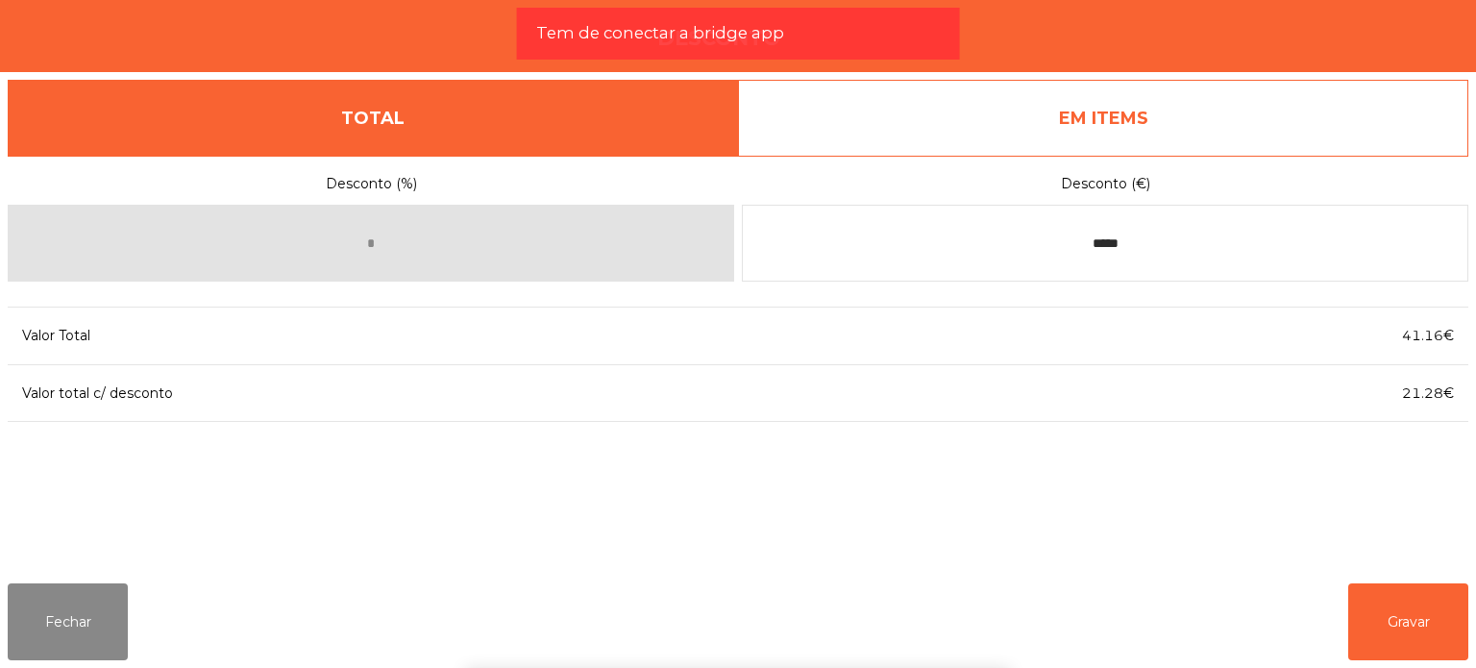
click at [1396, 624] on div "1 2 3 keyboard_backspace 4 5 6 . - 7 8 9 keyboard_return 0" at bounding box center [738, 570] width 1476 height 196
click at [1403, 625] on button "Gravar" at bounding box center [1409, 621] width 120 height 77
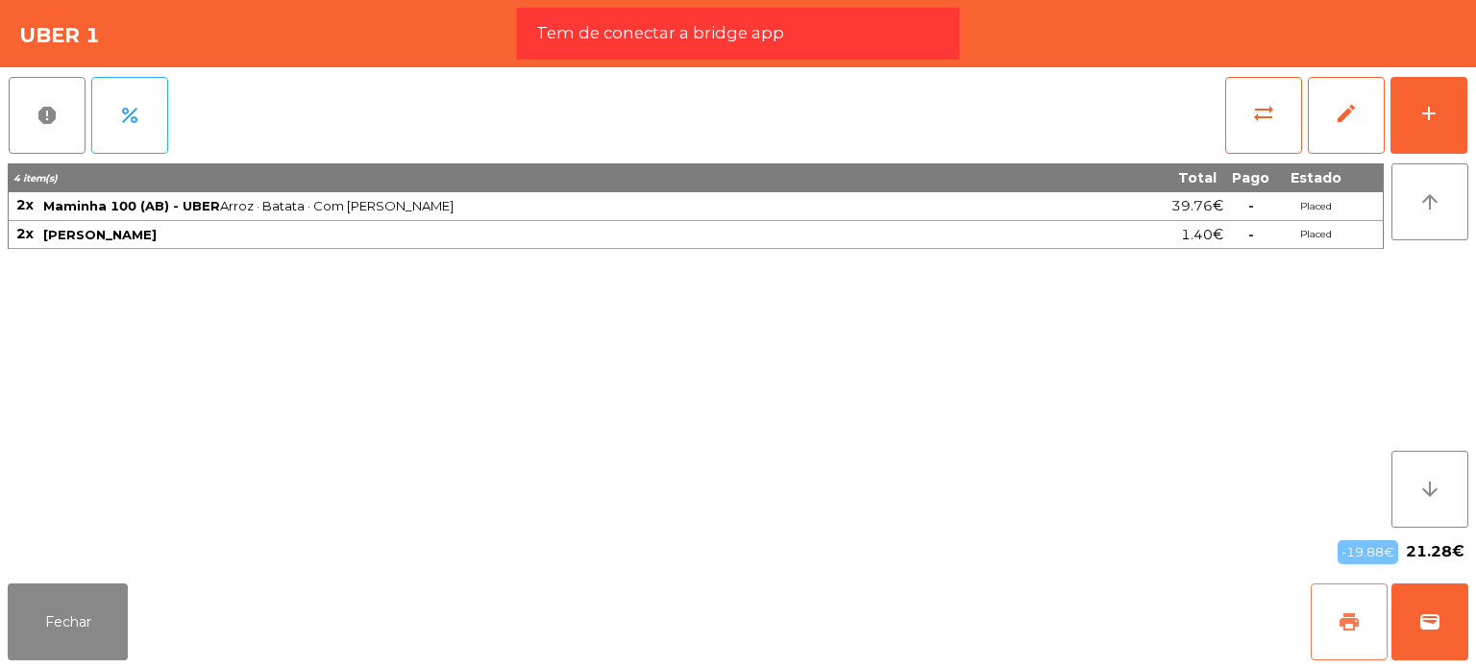
click at [1341, 617] on span "print" at bounding box center [1349, 621] width 23 height 23
click at [1435, 622] on span "wallet" at bounding box center [1430, 621] width 23 height 23
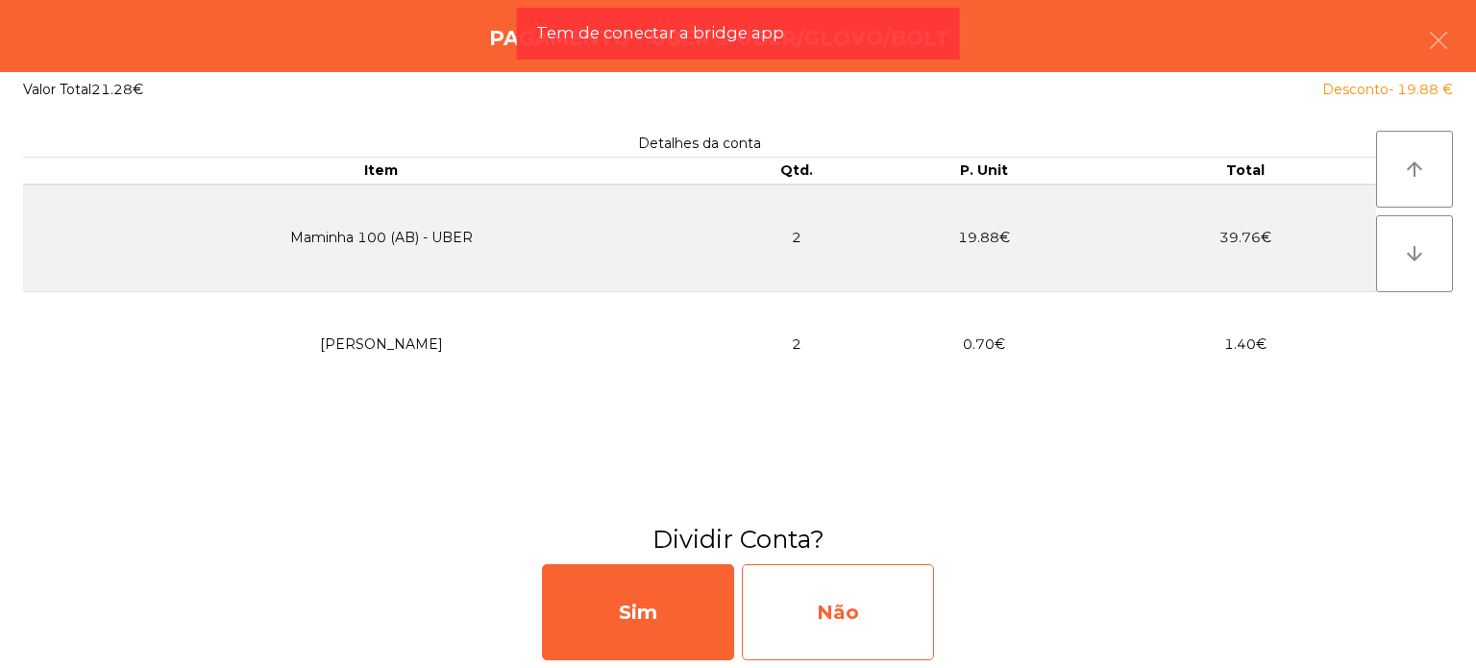
click at [854, 647] on div "Não" at bounding box center [838, 612] width 192 height 96
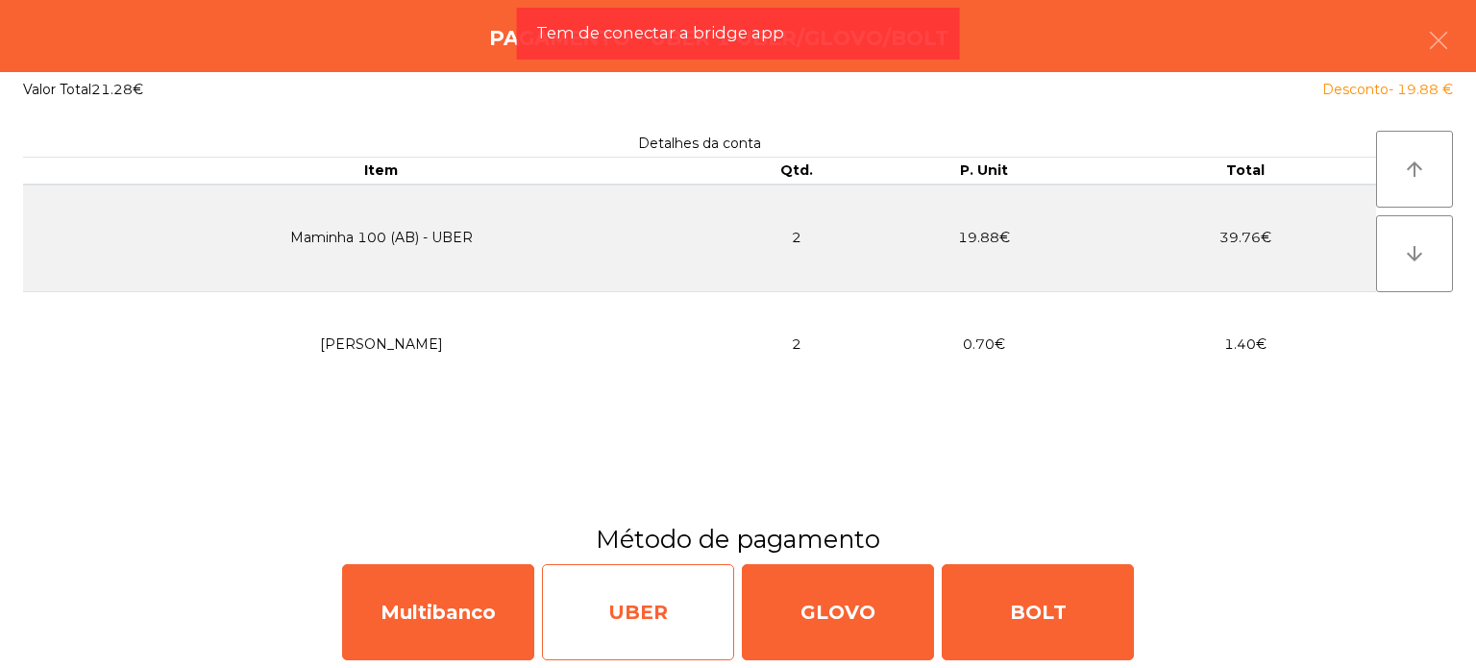
click at [582, 604] on div "UBER" at bounding box center [638, 612] width 192 height 96
select select "**"
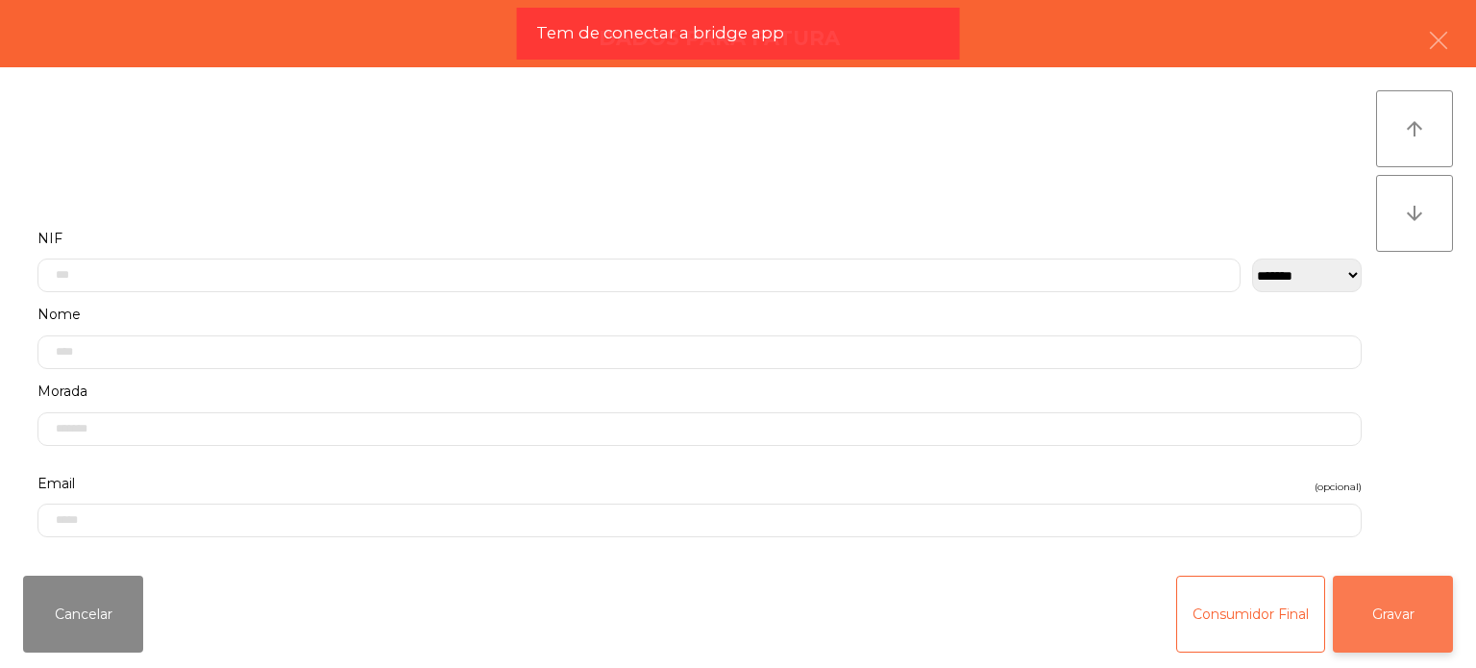
click at [1388, 643] on button "Gravar" at bounding box center [1393, 614] width 120 height 77
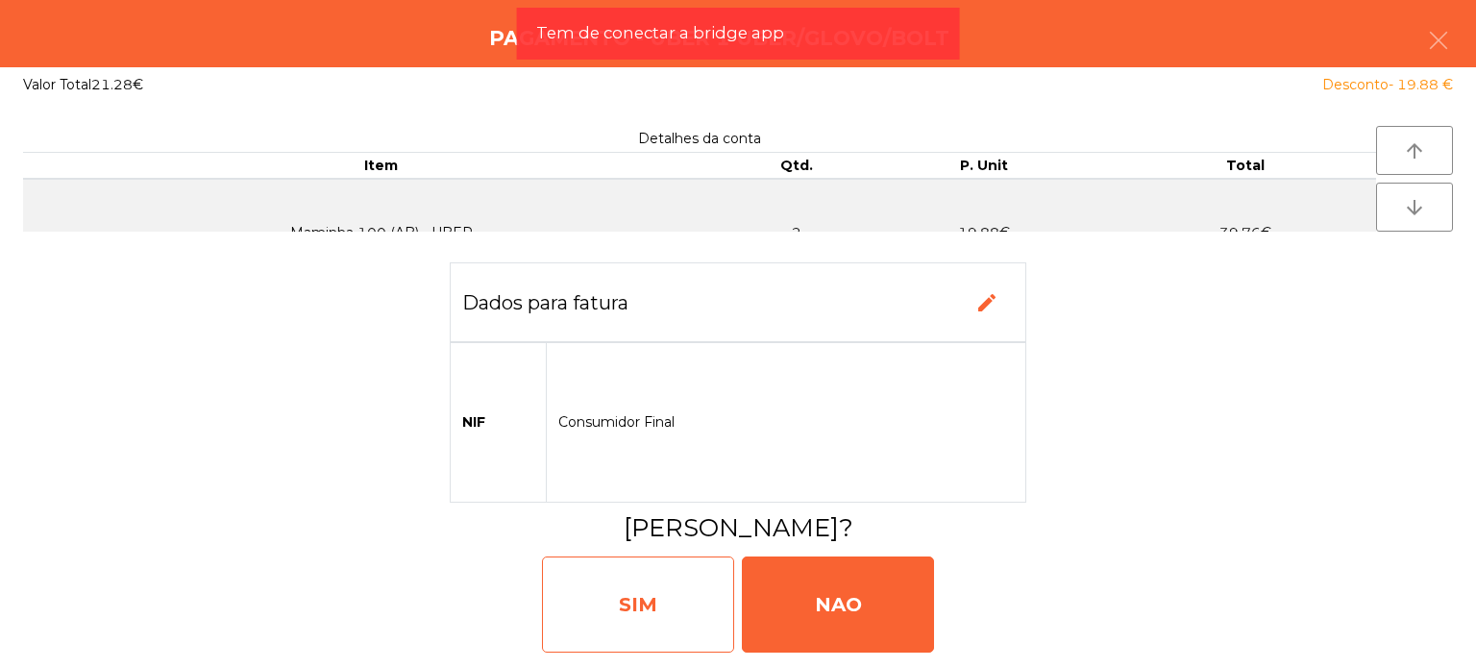
click at [641, 599] on div "SIM" at bounding box center [638, 605] width 192 height 96
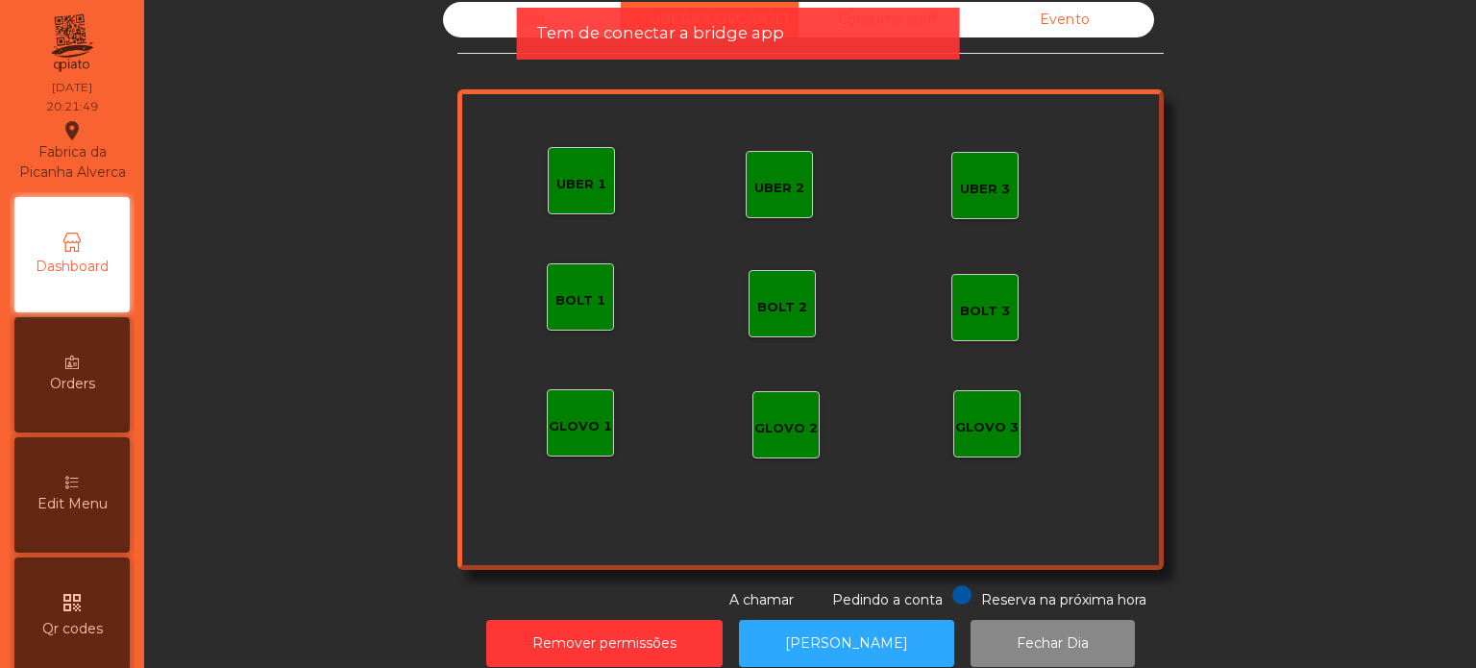
scroll to position [0, 0]
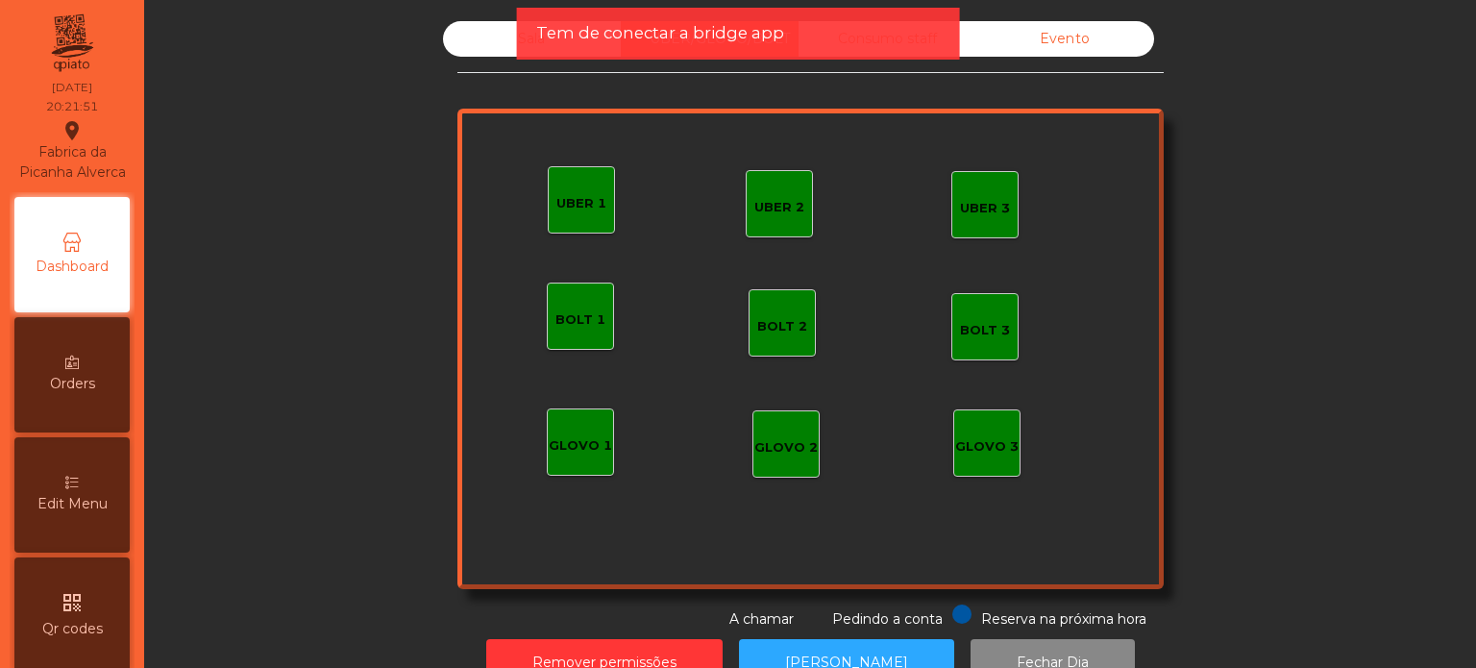
click at [501, 47] on div "Sala" at bounding box center [532, 39] width 178 height 36
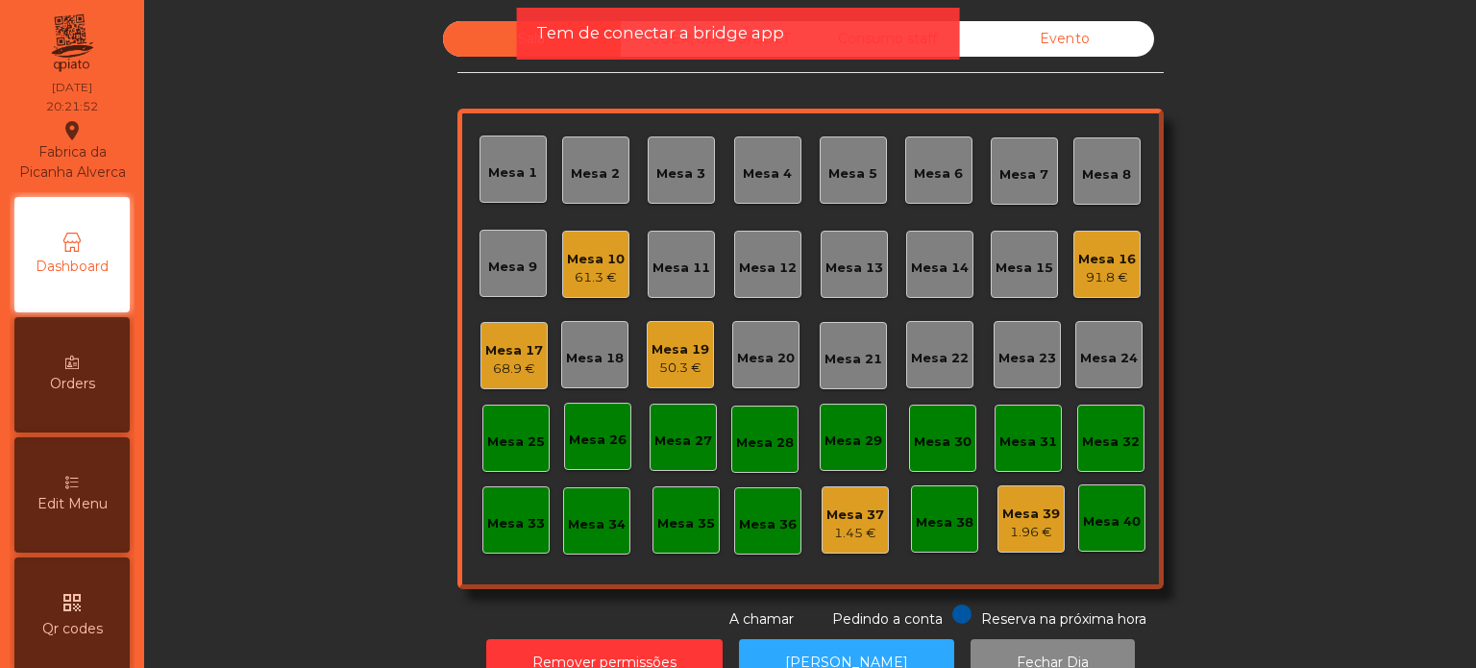
drag, startPoint x: 1426, startPoint y: 153, endPoint x: 1420, endPoint y: 169, distance: 17.7
click at [1431, 163] on div "Sala UBER/[GEOGRAPHIC_DATA]/BOLT Consumo staff Evento Mesa 1 Mesa 2 [GEOGRAPHIC…" at bounding box center [810, 325] width 1280 height 608
click at [1445, 337] on div "Sala UBER/[GEOGRAPHIC_DATA]/BOLT Consumo staff Evento Mesa 1 Mesa 2 [GEOGRAPHIC…" at bounding box center [810, 358] width 1309 height 675
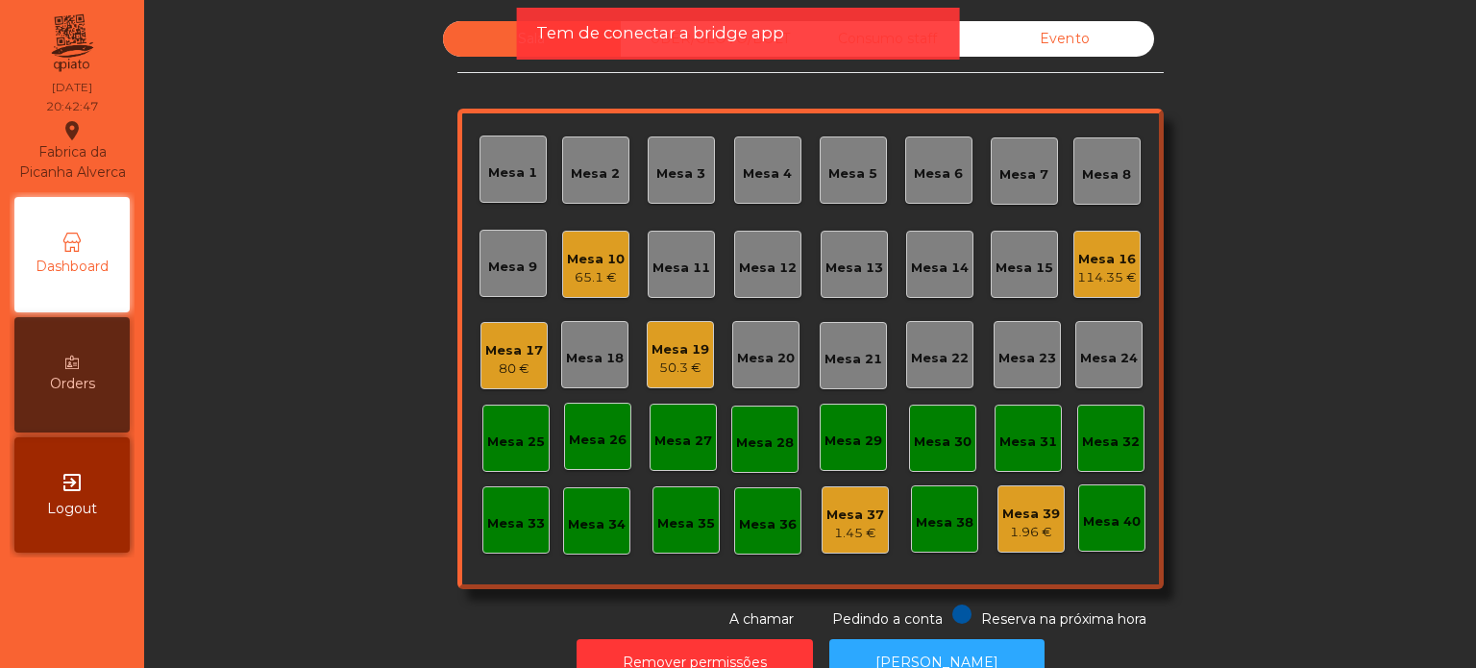
click at [592, 255] on div "Mesa 10" at bounding box center [596, 259] width 58 height 19
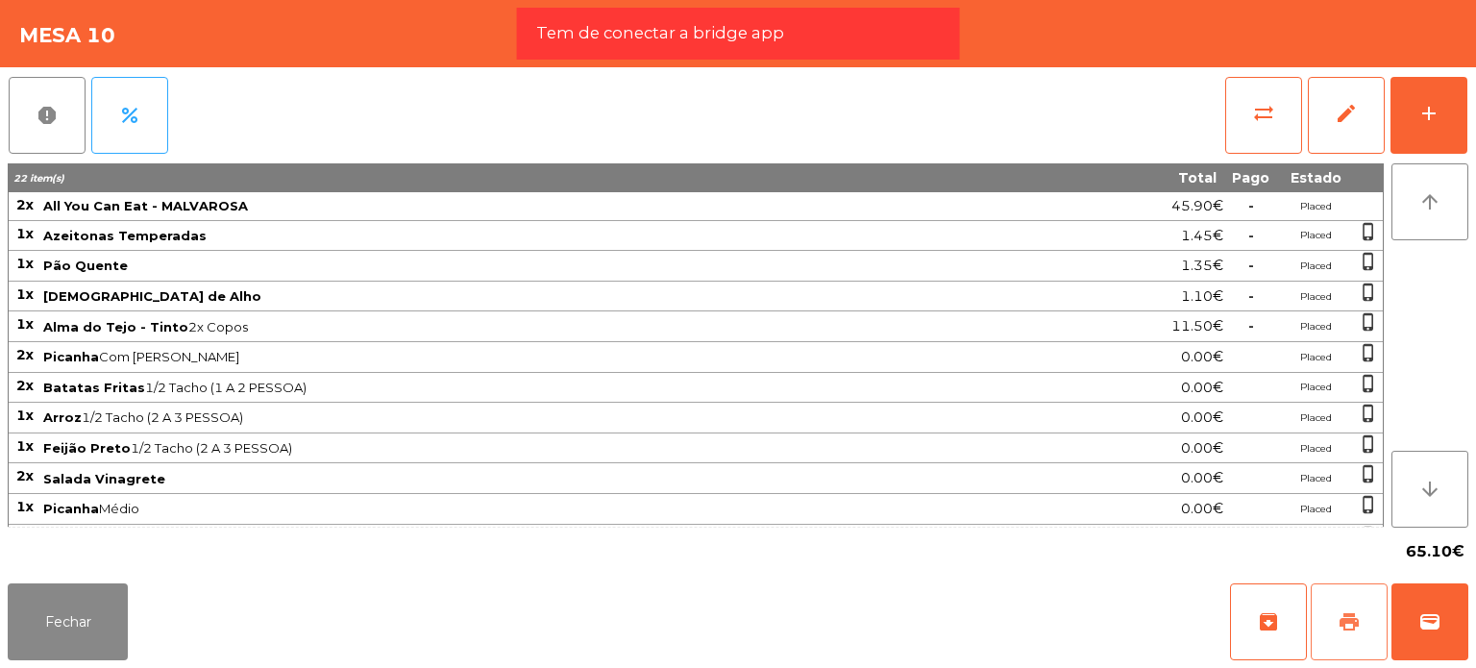
click at [1364, 624] on button "print" at bounding box center [1349, 621] width 77 height 77
click at [1425, 626] on span "wallet" at bounding box center [1430, 621] width 23 height 23
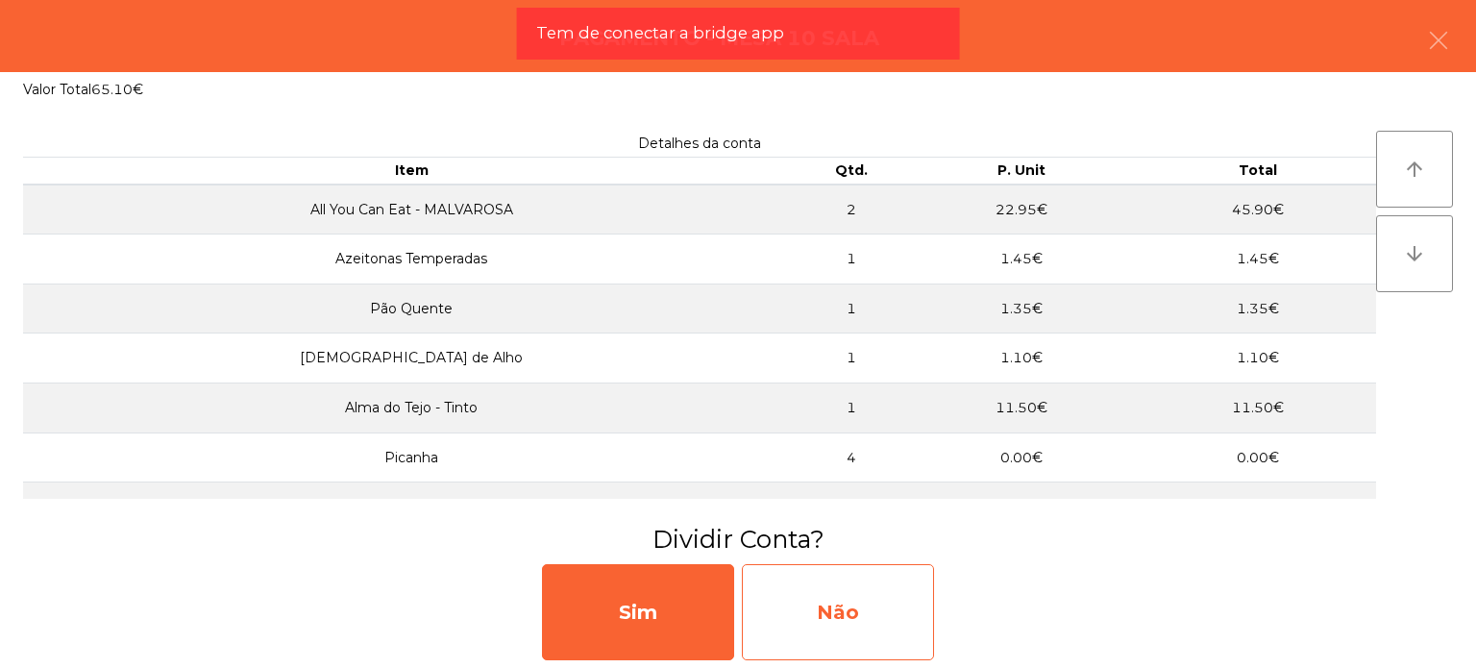
click at [807, 586] on div "Não" at bounding box center [838, 612] width 192 height 96
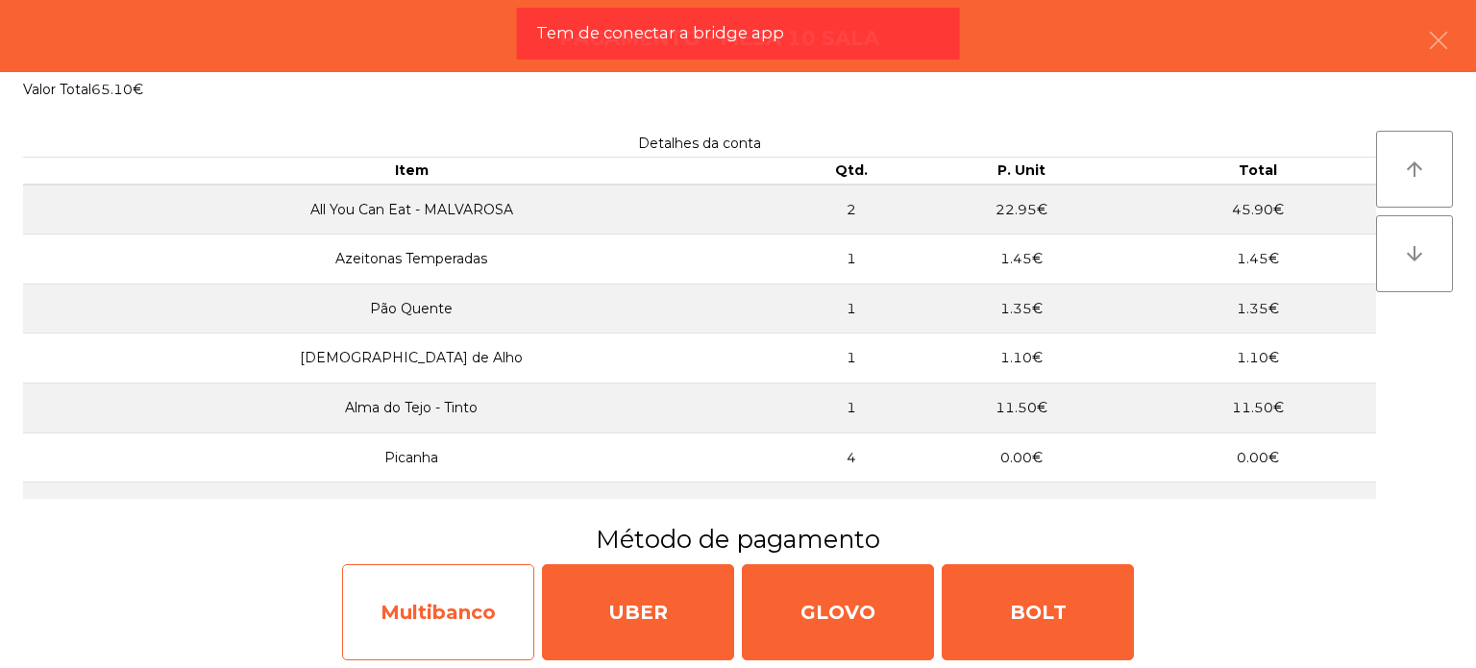
click at [435, 611] on div "Multibanco" at bounding box center [438, 612] width 192 height 96
select select "**"
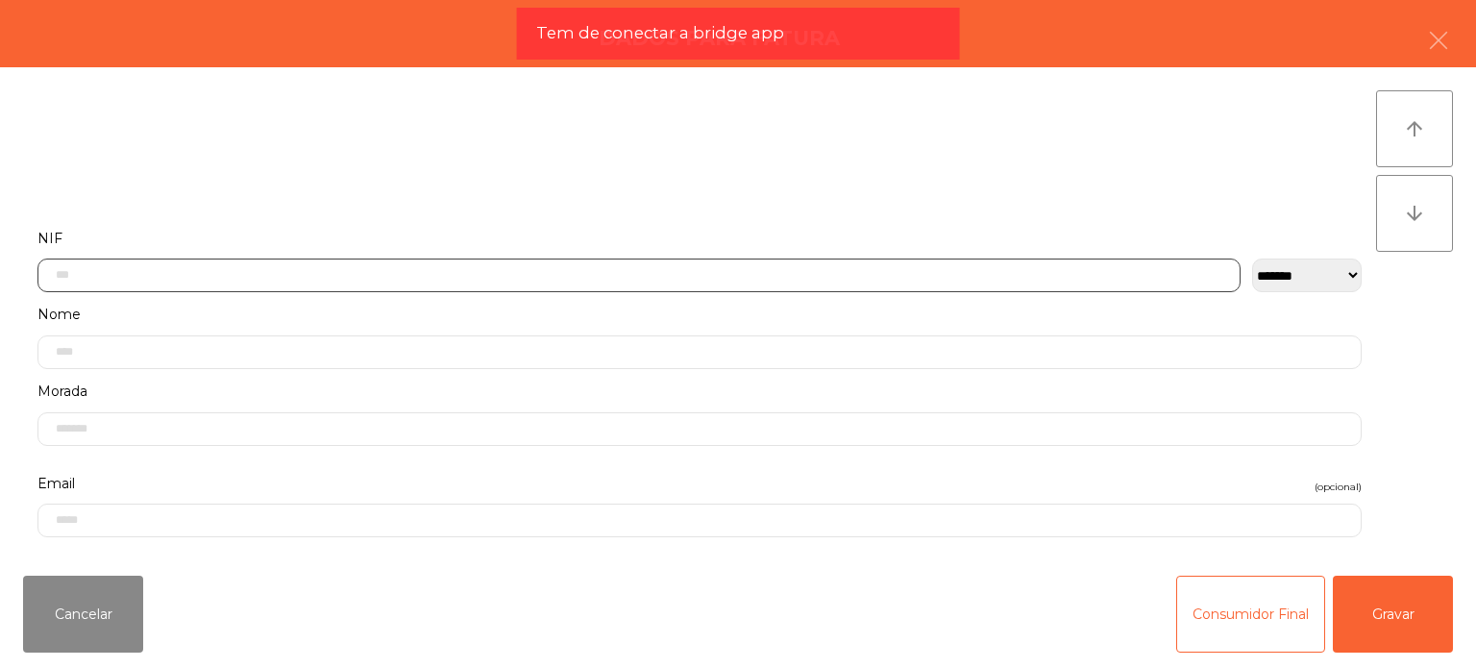
click at [106, 276] on input "text" at bounding box center [638, 276] width 1203 height 34
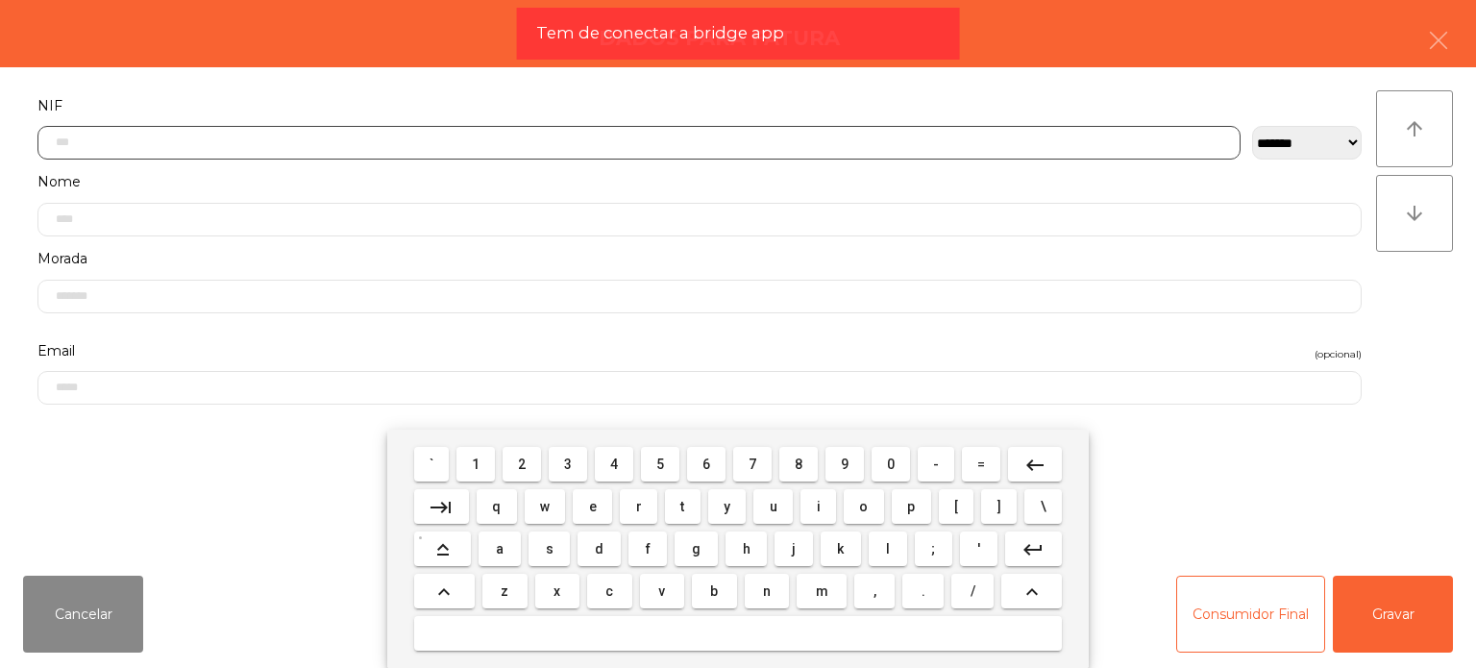
scroll to position [134, 0]
type input "*********"
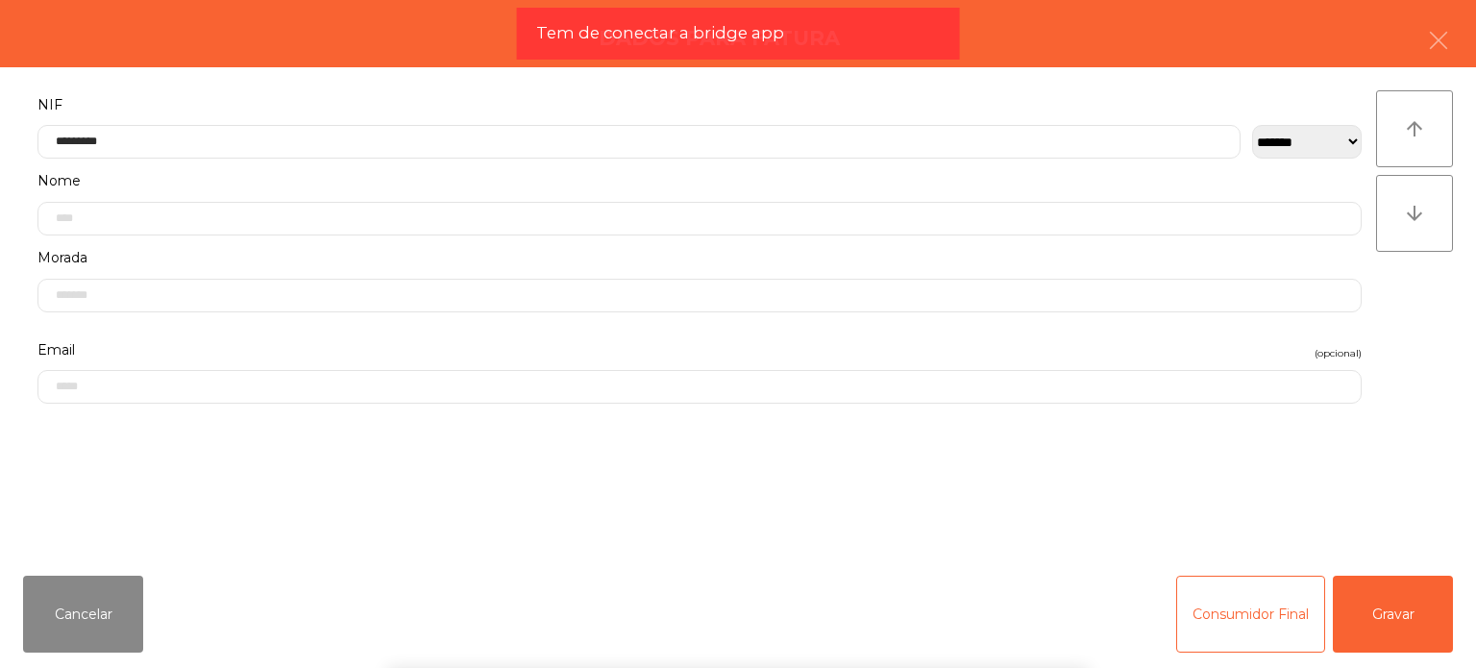
click at [192, 111] on label "NIF" at bounding box center [699, 105] width 1325 height 26
click at [1394, 636] on button "Gravar" at bounding box center [1393, 614] width 120 height 77
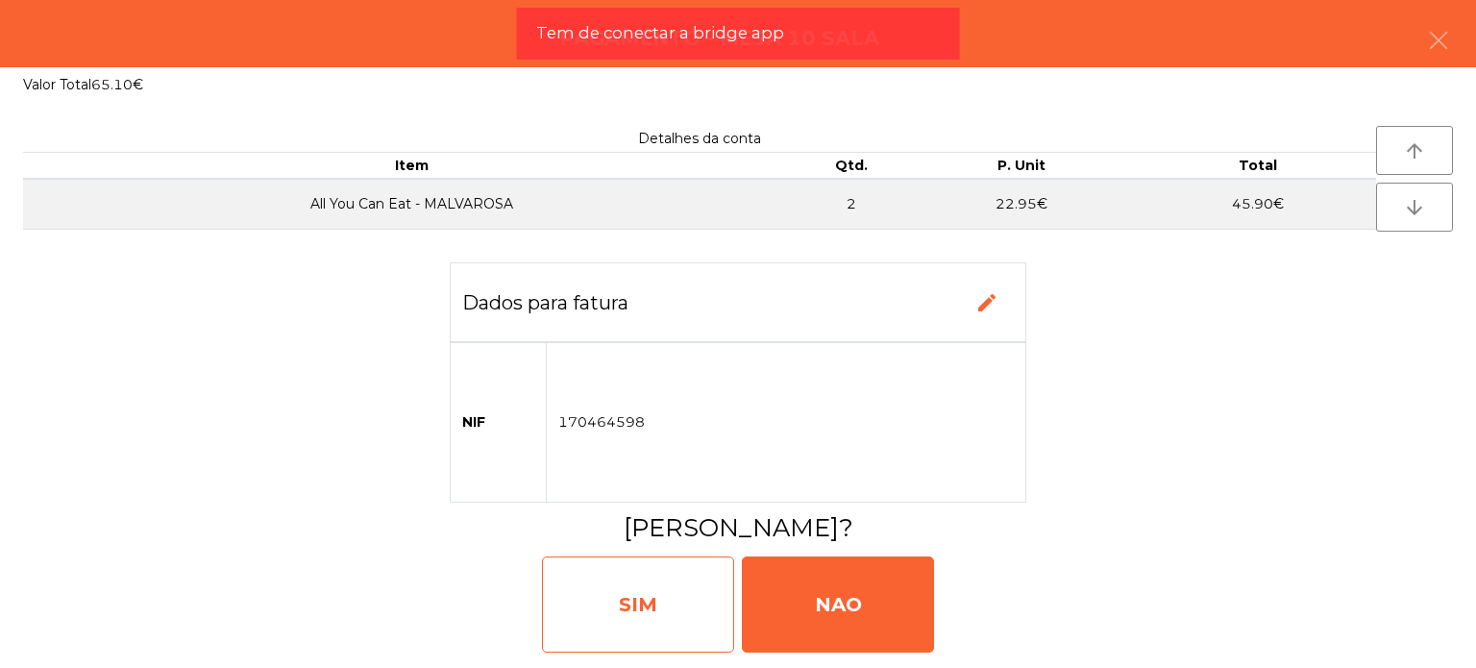
click at [650, 600] on div "SIM" at bounding box center [638, 605] width 192 height 96
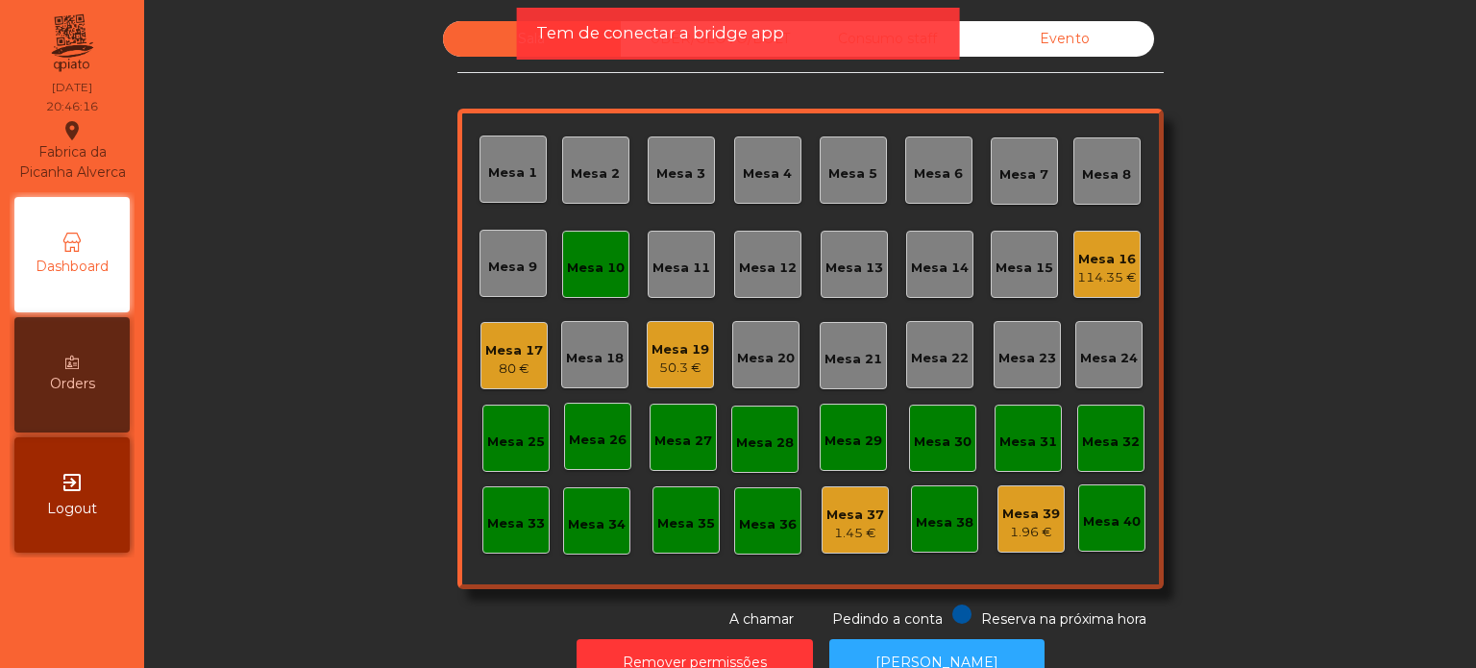
click at [592, 231] on div "Mesa 10" at bounding box center [595, 264] width 67 height 67
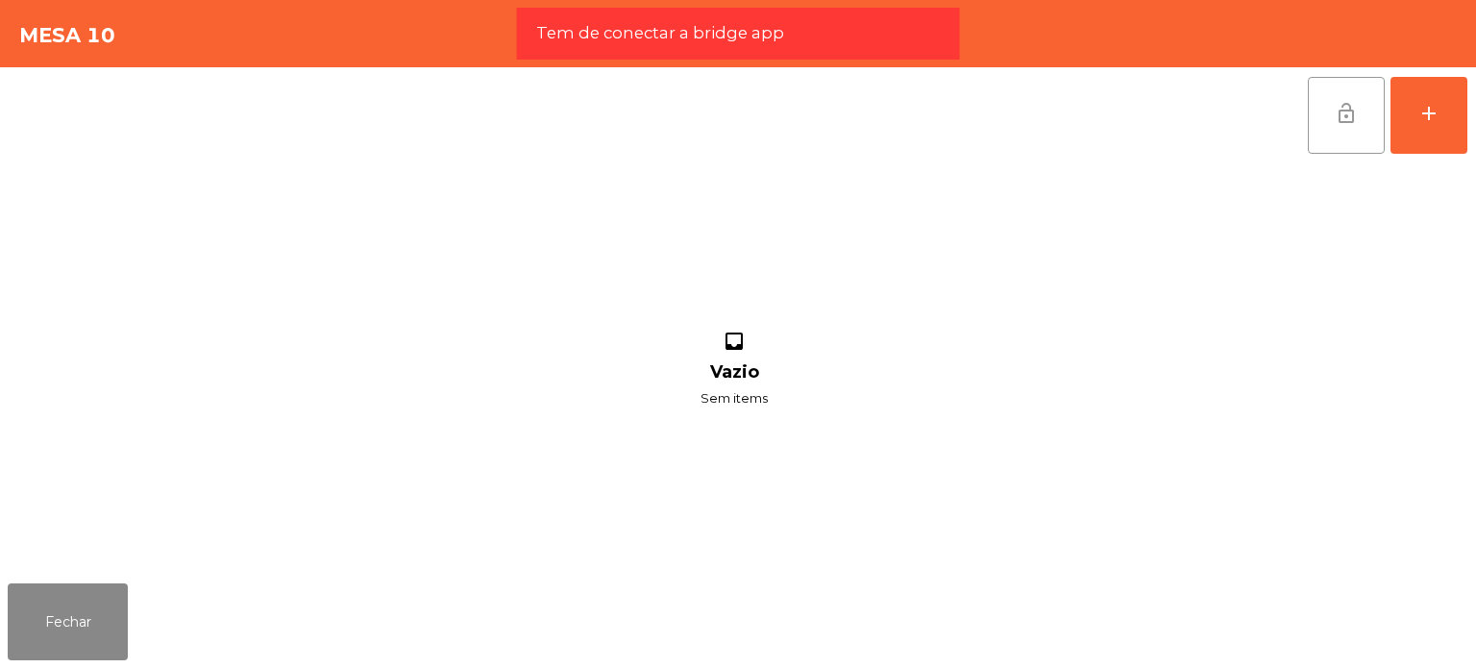
click at [1367, 106] on button "lock_open" at bounding box center [1346, 115] width 77 height 77
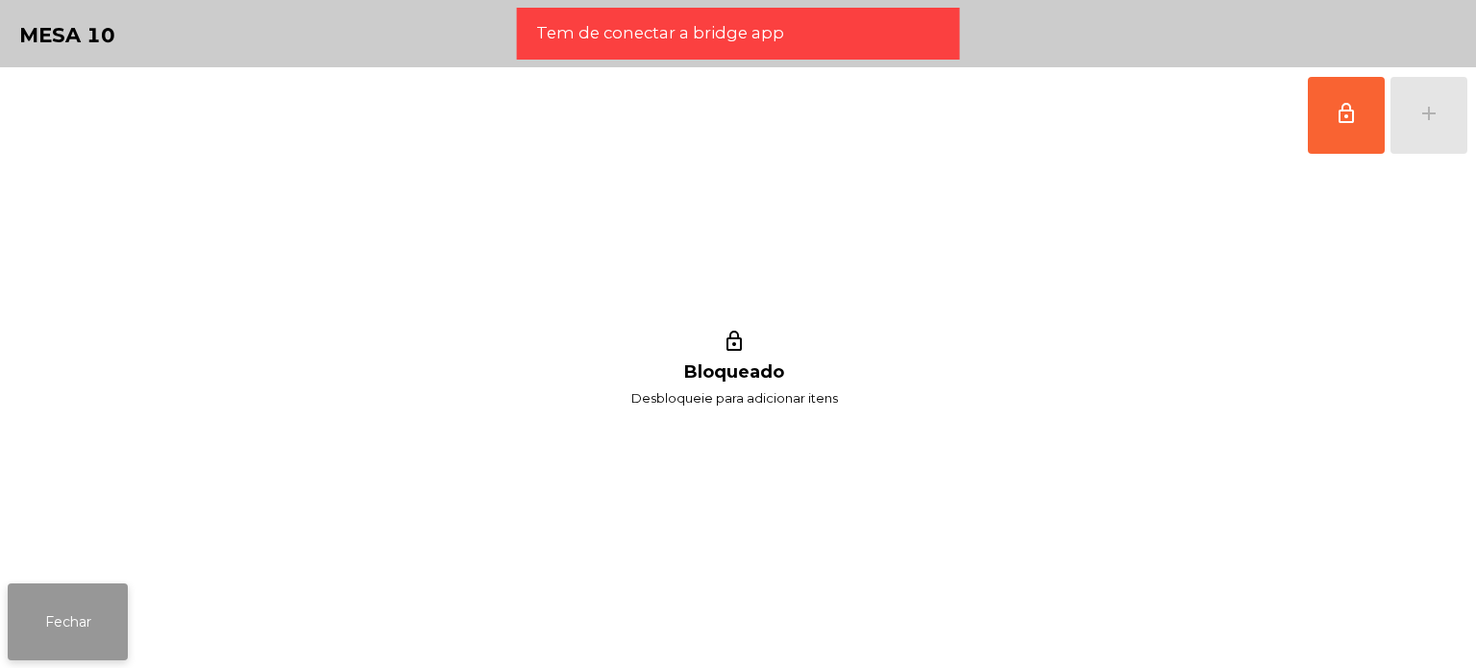
click at [38, 629] on button "Fechar" at bounding box center [68, 621] width 120 height 77
